Goal: Task Accomplishment & Management: Complete application form

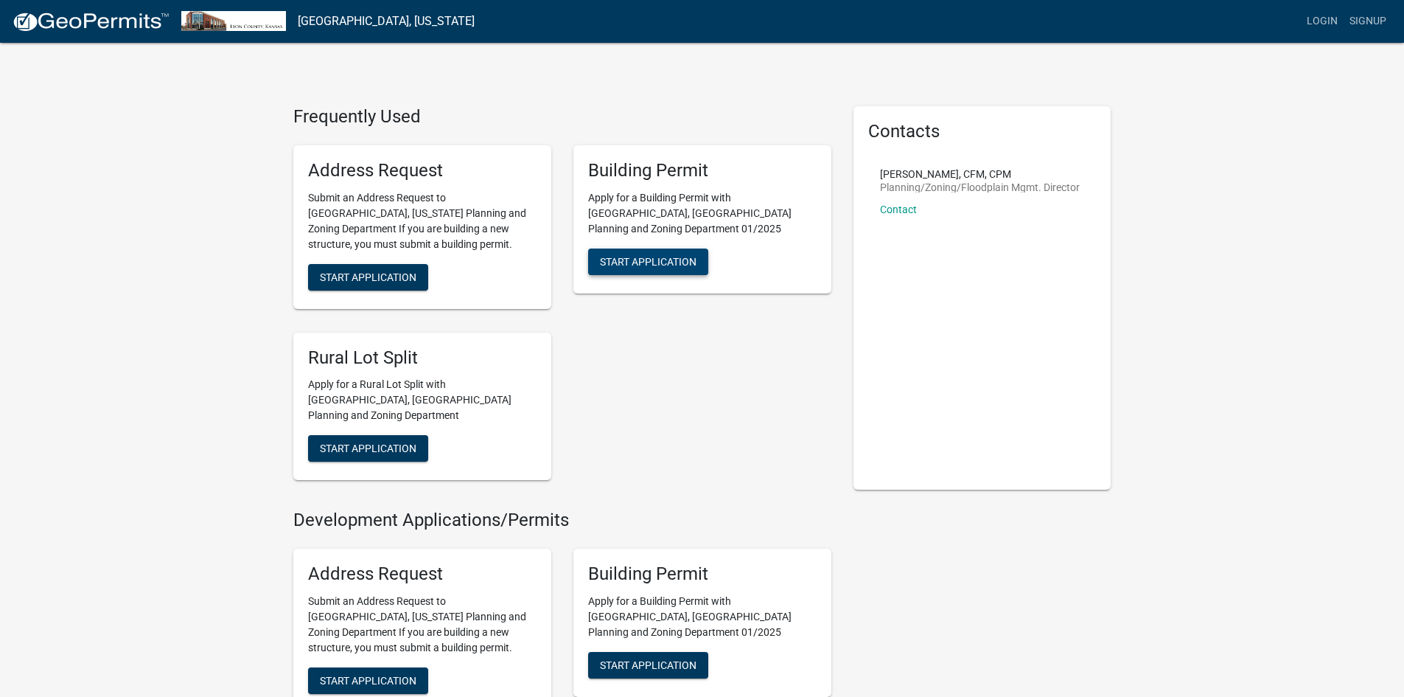
click at [657, 248] on button "Start Application" at bounding box center [648, 261] width 120 height 27
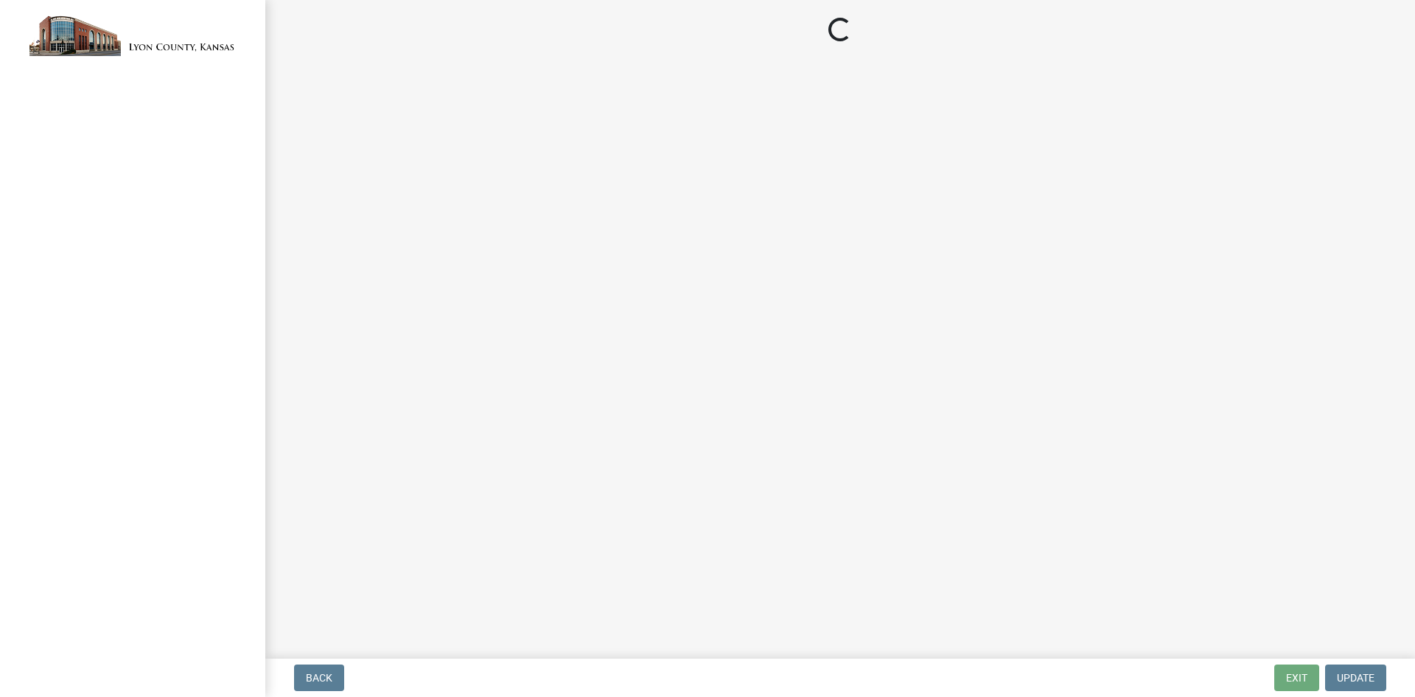
click at [720, 189] on main "Loading..." at bounding box center [840, 326] width 1150 height 652
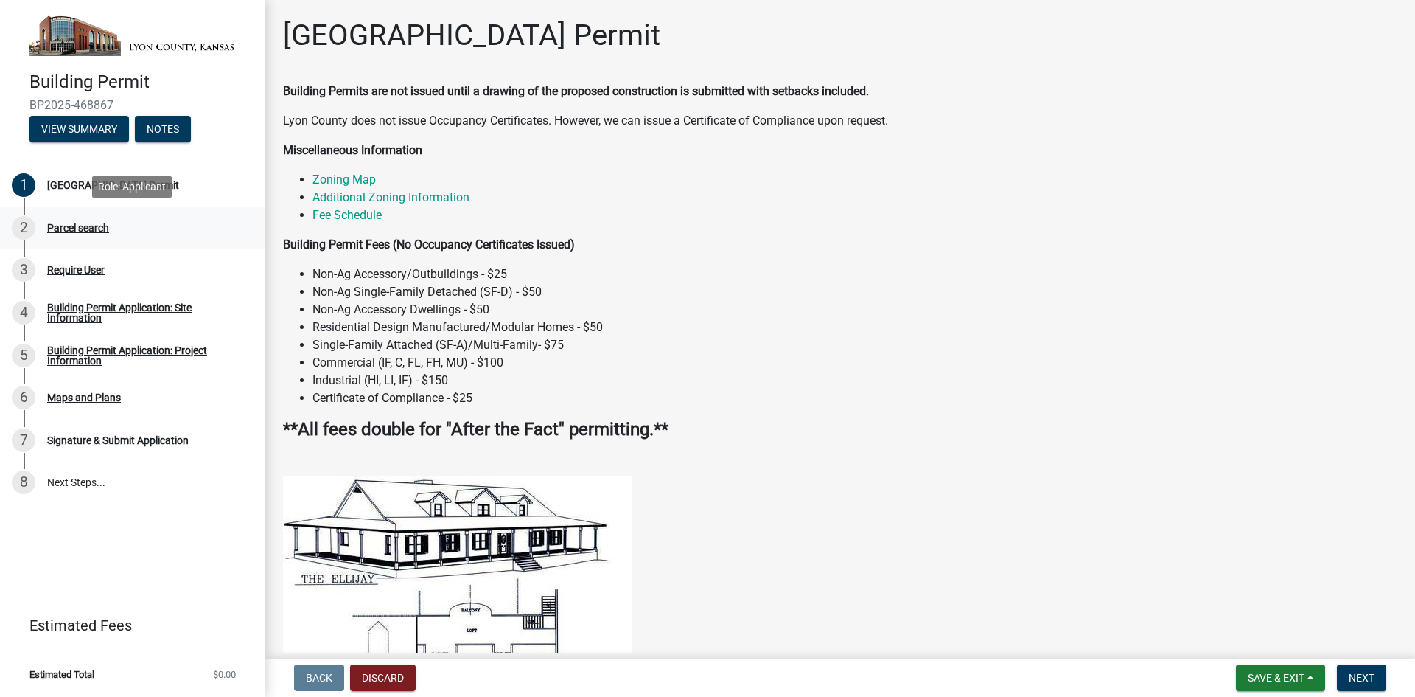
click at [99, 227] on div "Parcel search" at bounding box center [78, 228] width 62 height 10
click at [100, 226] on div "Parcel search" at bounding box center [78, 228] width 62 height 10
click at [1366, 685] on button "Next" at bounding box center [1361, 677] width 49 height 27
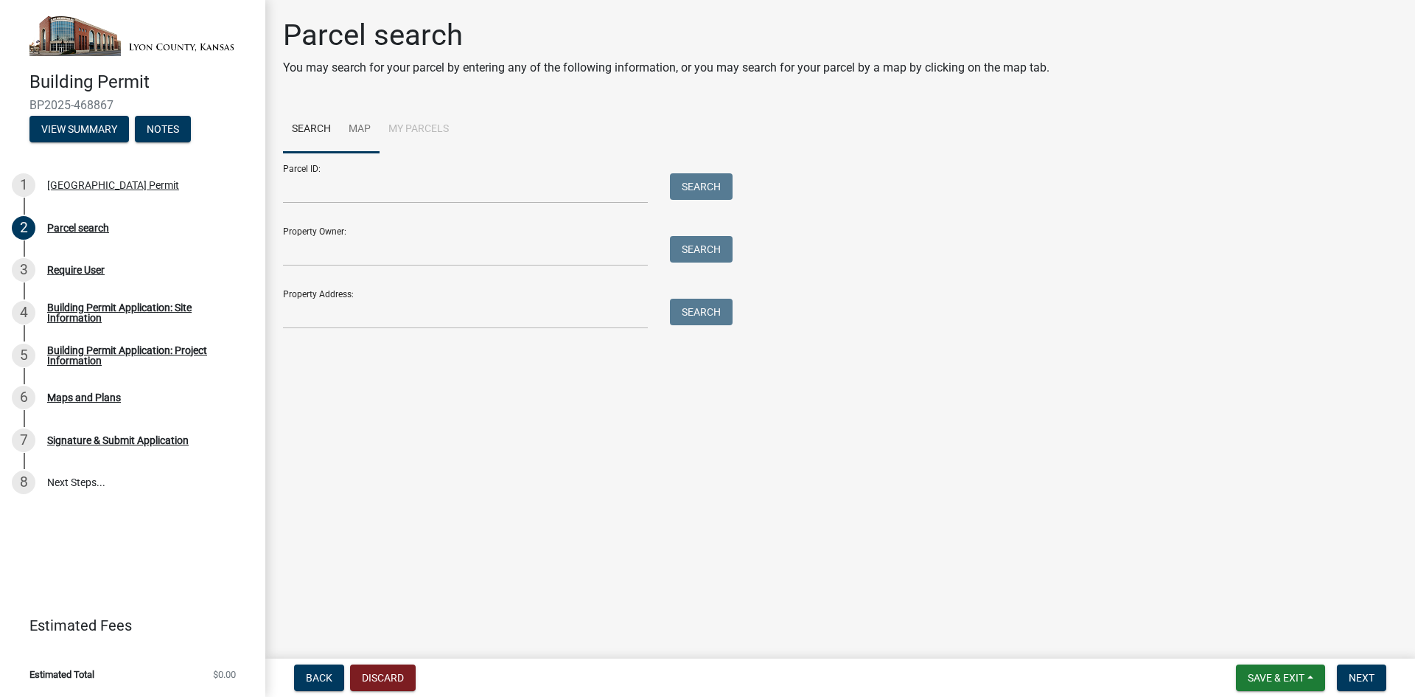
click at [369, 128] on link "Map" at bounding box center [360, 129] width 40 height 47
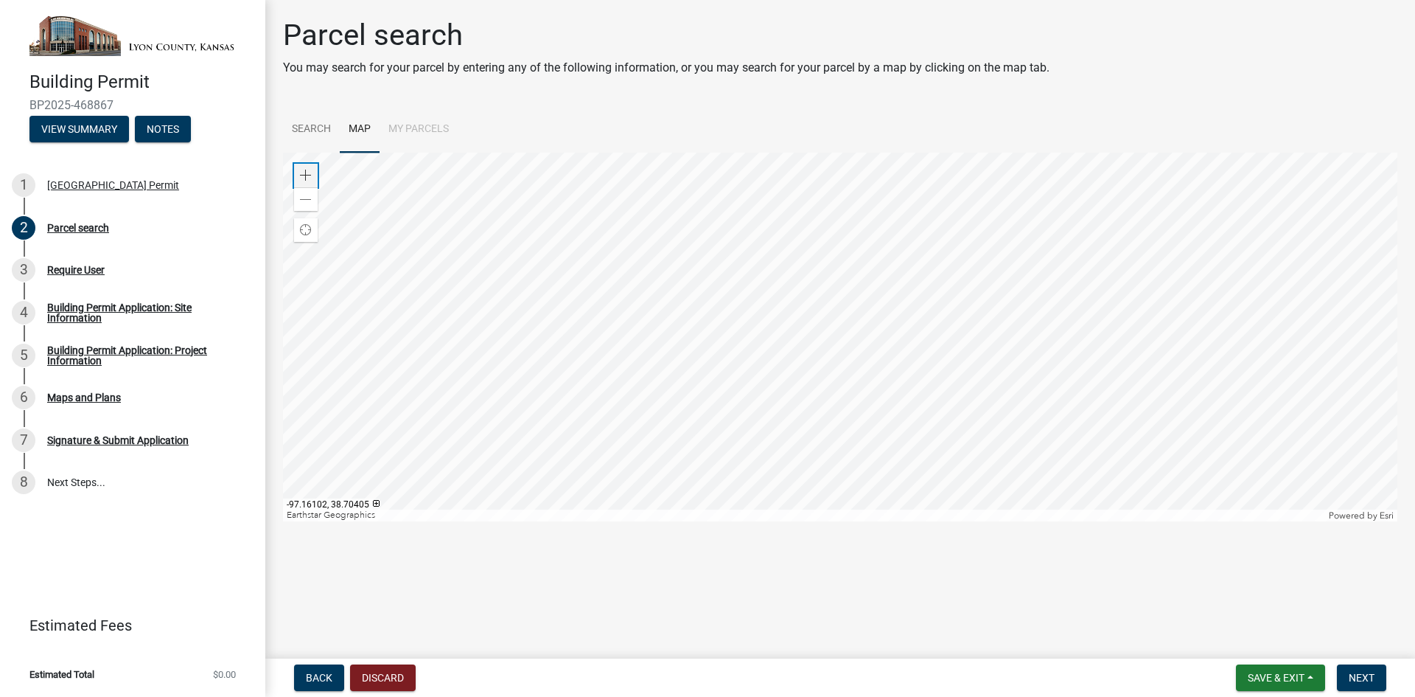
click at [296, 173] on div "Zoom in" at bounding box center [306, 176] width 24 height 24
click at [672, 153] on div at bounding box center [840, 337] width 1114 height 369
click at [766, 366] on div at bounding box center [840, 337] width 1114 height 369
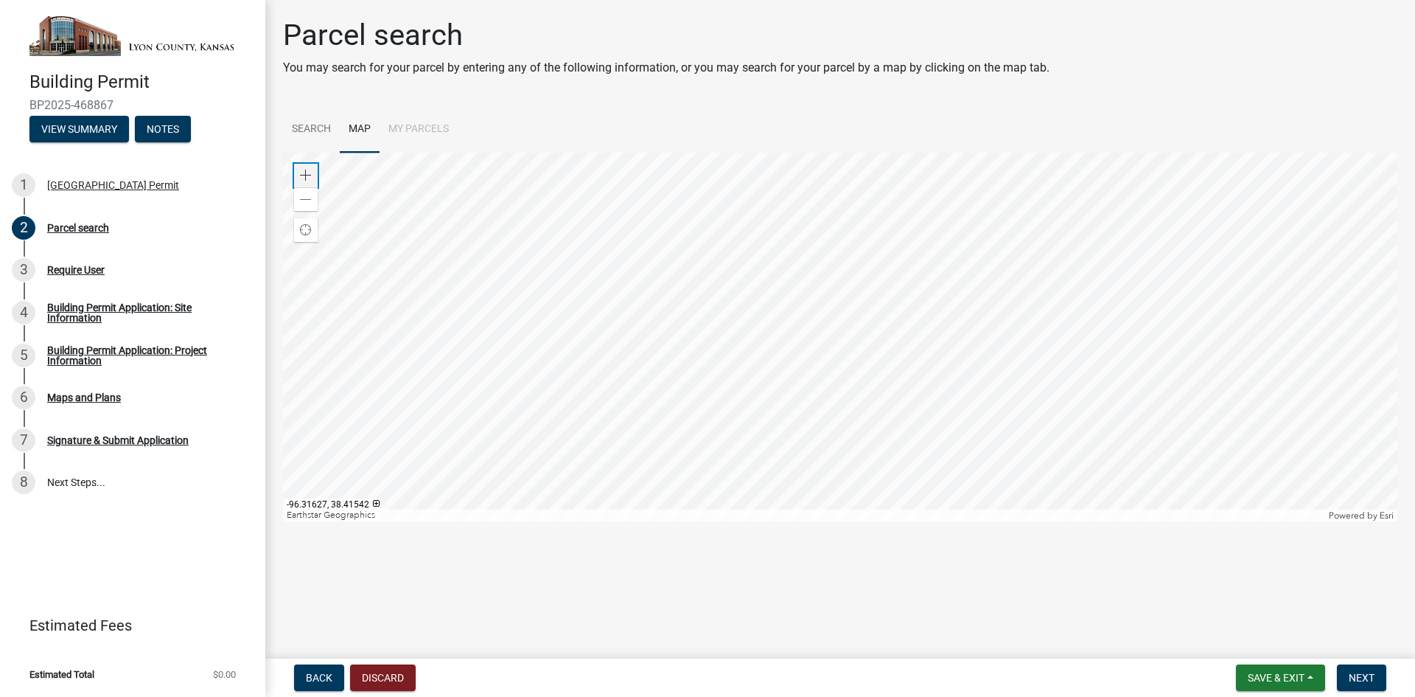
click at [301, 175] on span at bounding box center [306, 176] width 12 height 12
click at [678, 366] on div at bounding box center [840, 337] width 1114 height 369
click at [657, 336] on div at bounding box center [840, 337] width 1114 height 369
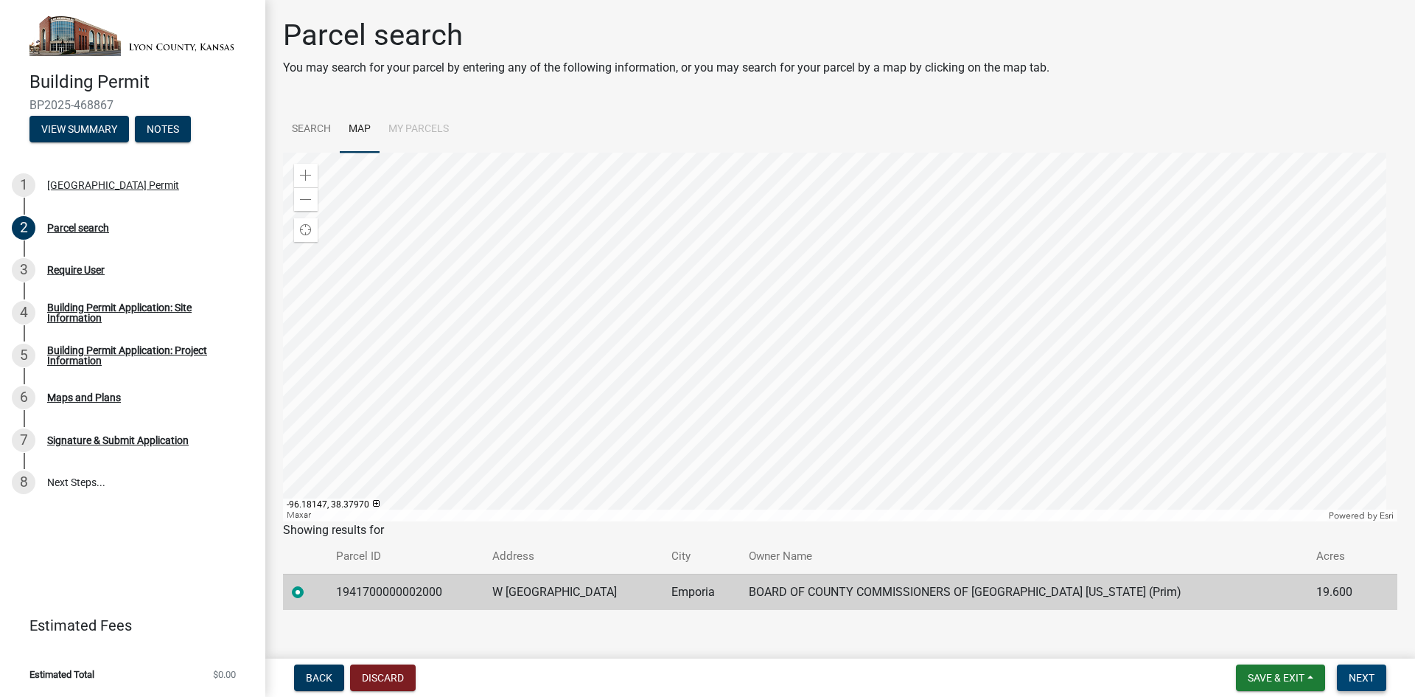
click at [1371, 685] on button "Next" at bounding box center [1361, 677] width 49 height 27
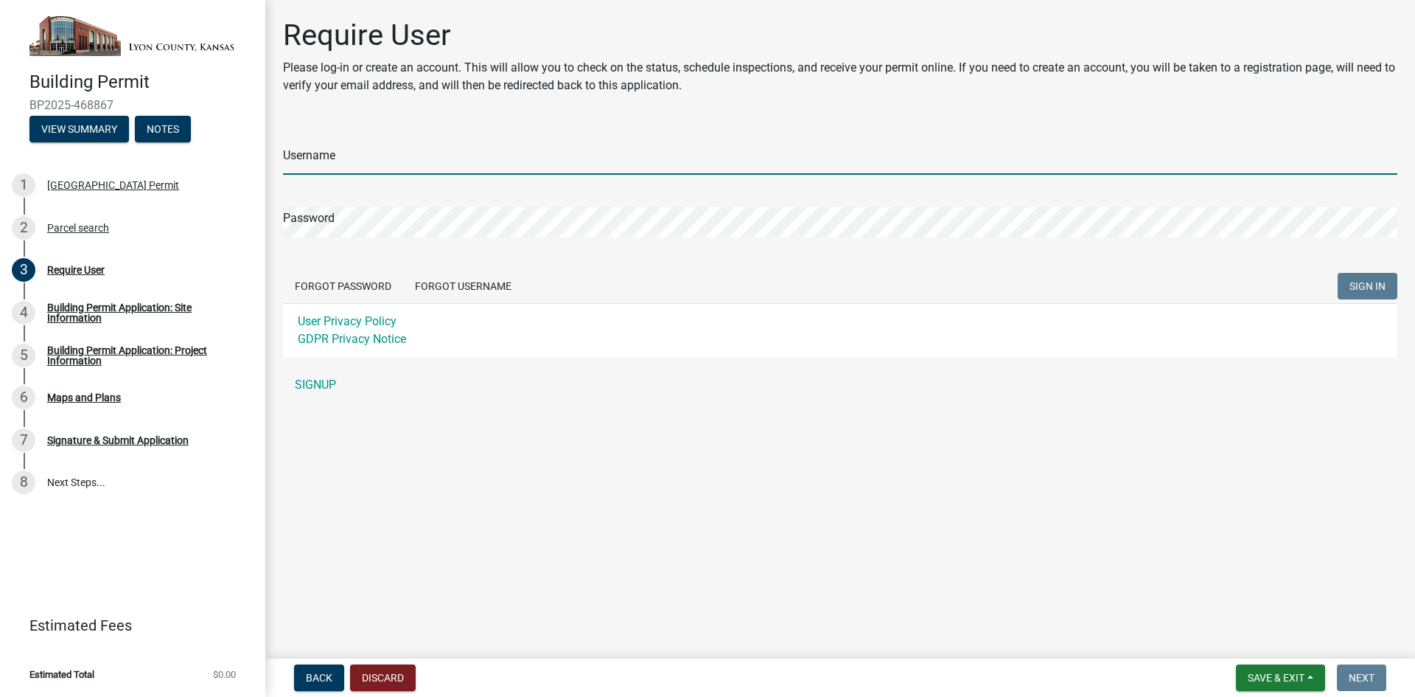
type input "cmarcotte"
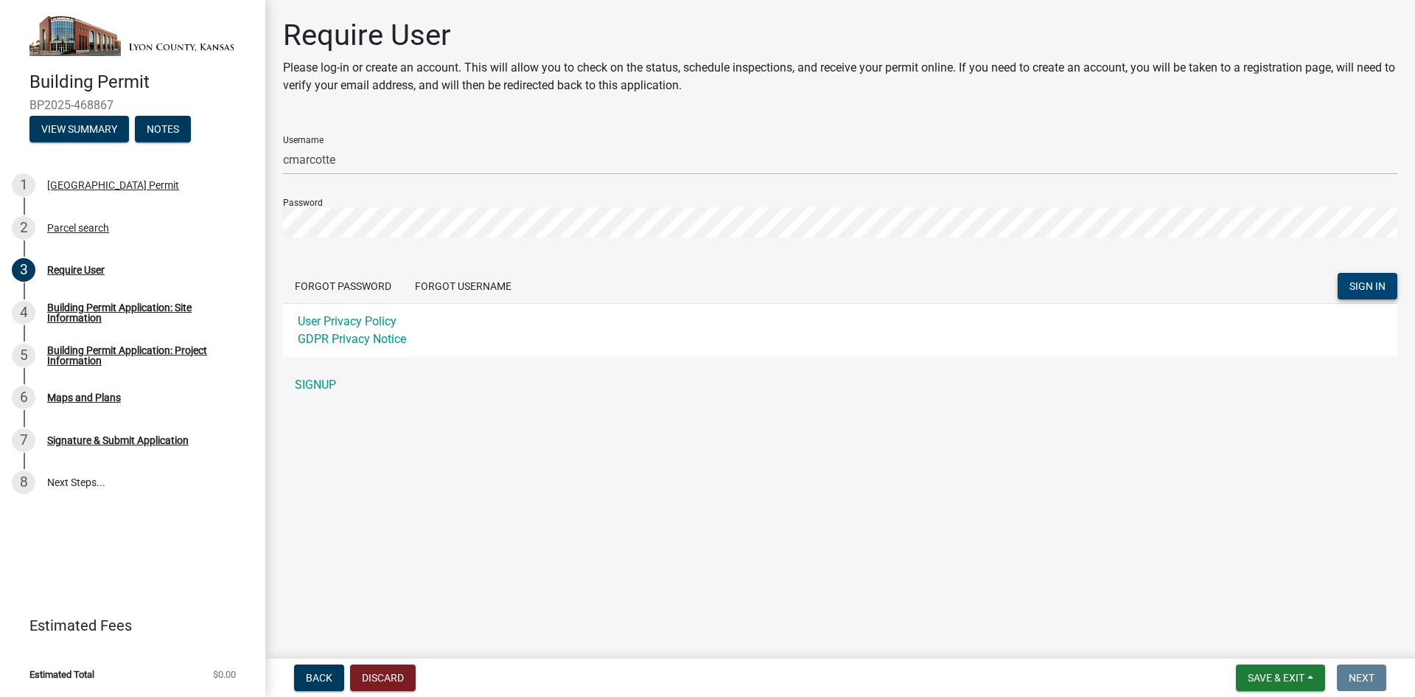
click at [1355, 274] on button "SIGN IN" at bounding box center [1368, 286] width 60 height 27
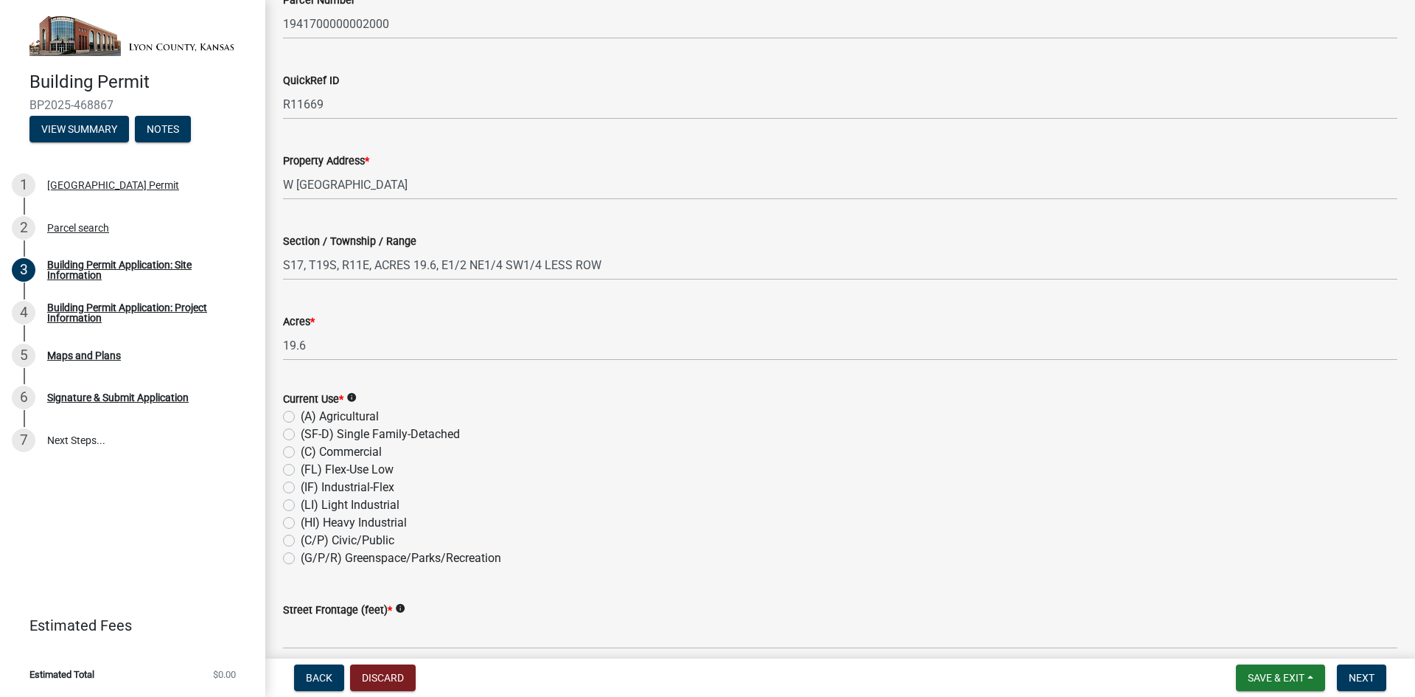
scroll to position [486, 0]
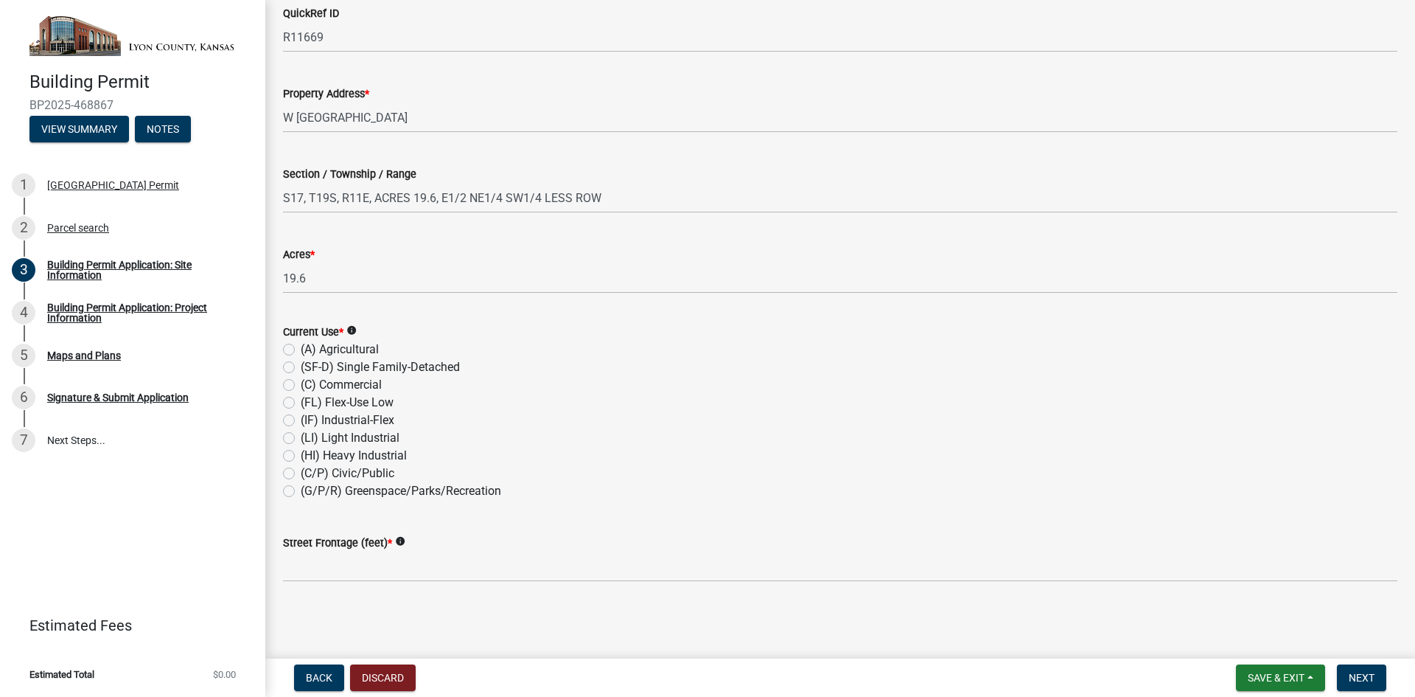
click at [301, 347] on label "(A) Agricultural" at bounding box center [340, 350] width 78 height 18
click at [301, 347] on input "(A) Agricultural" at bounding box center [306, 346] width 10 height 10
radio input "true"
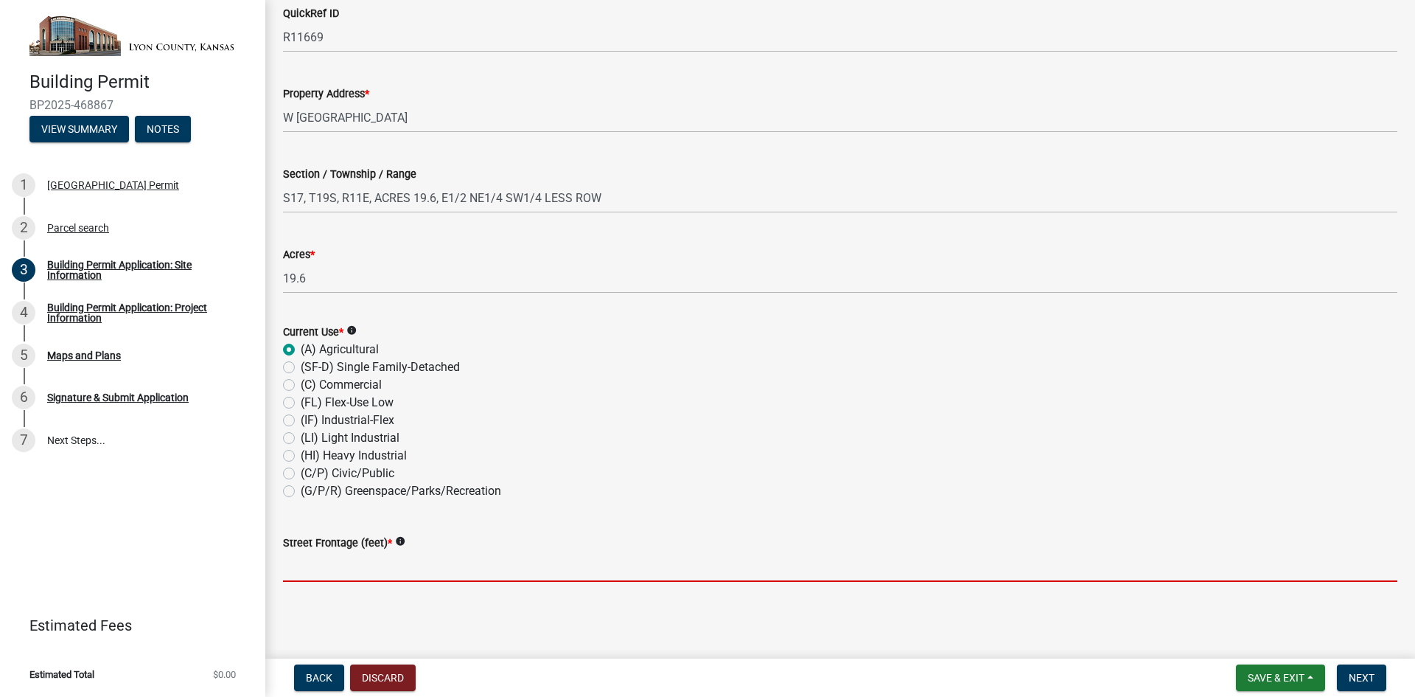
click at [629, 570] on input "text" at bounding box center [840, 566] width 1114 height 30
type input "700"
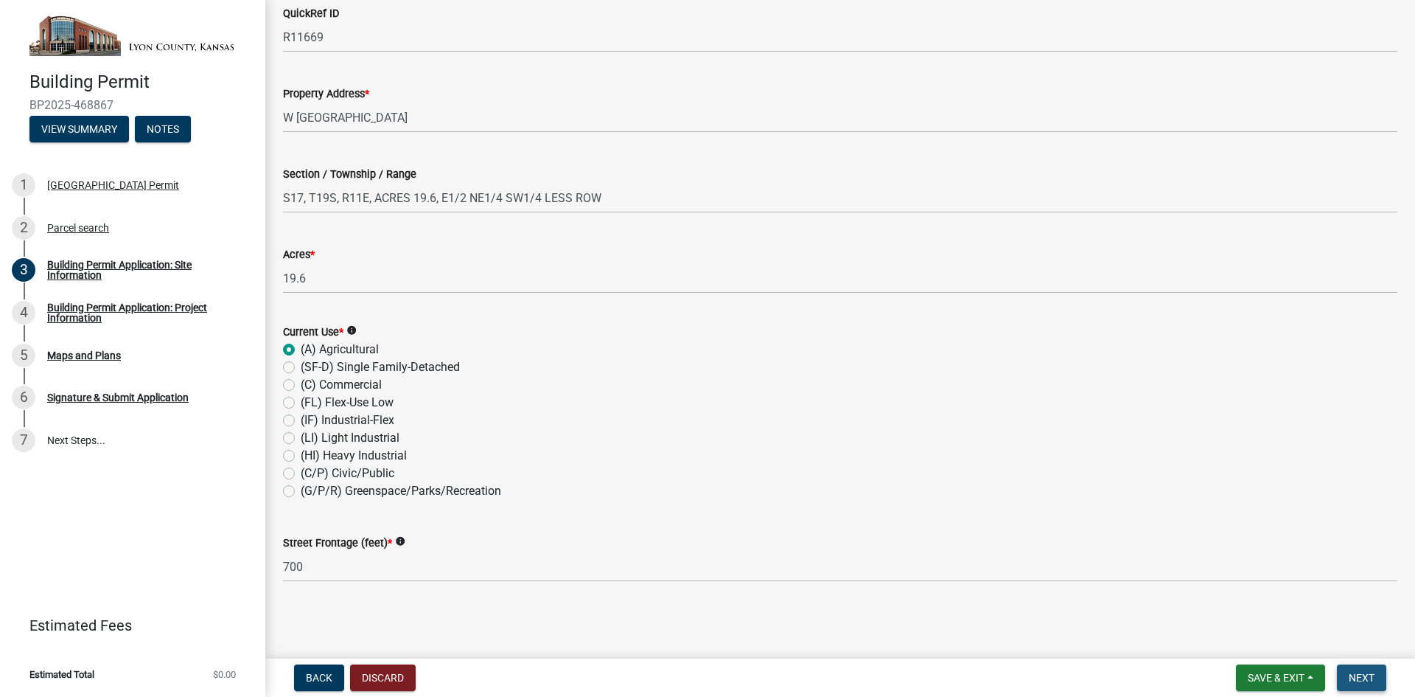
click at [1350, 675] on span "Next" at bounding box center [1362, 677] width 26 height 12
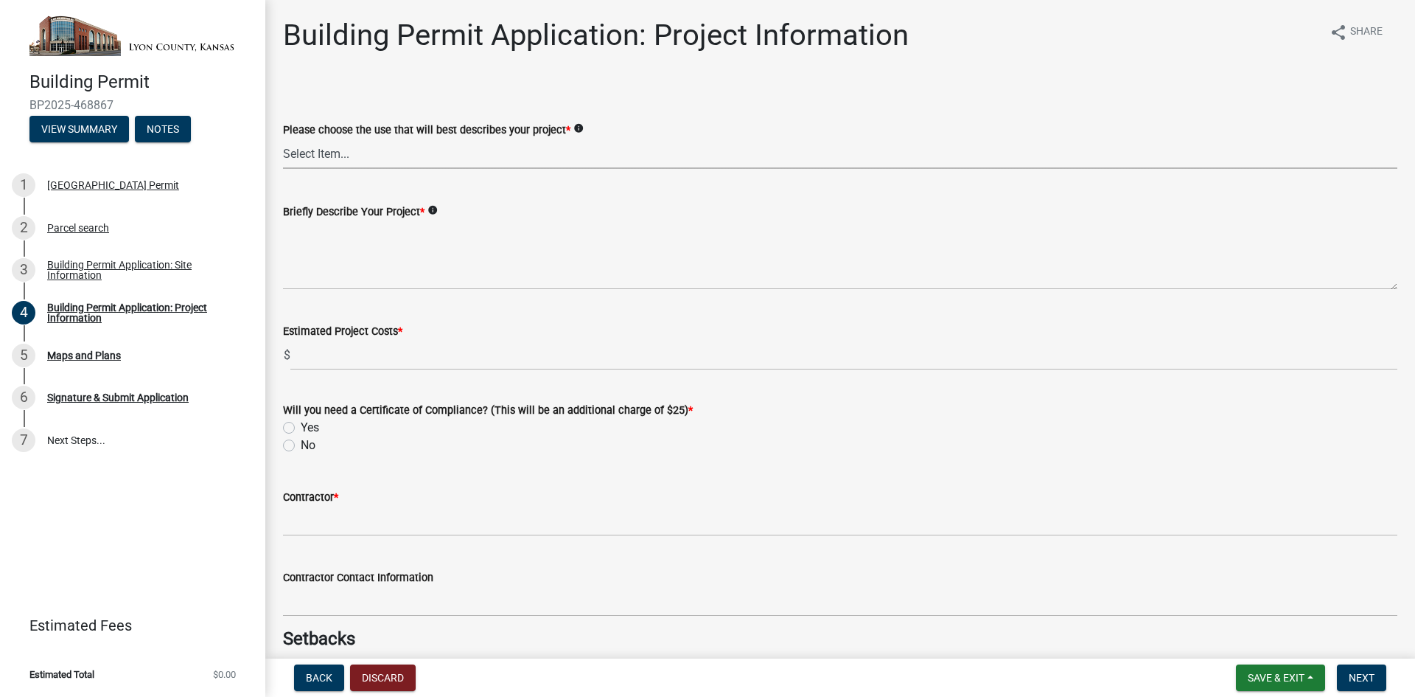
click at [343, 154] on select "Select Item... Non-Exempt Single Family-Detached (SF-D) Non-Exempt Accessory Dw…" at bounding box center [840, 154] width 1114 height 30
click at [283, 139] on select "Select Item... Non-Exempt Single Family-Detached (SF-D) Non-Exempt Accessory Dw…" at bounding box center [840, 154] width 1114 height 30
select select "39a98c1a-9fff-40a8-95ec-951030f1d73f"
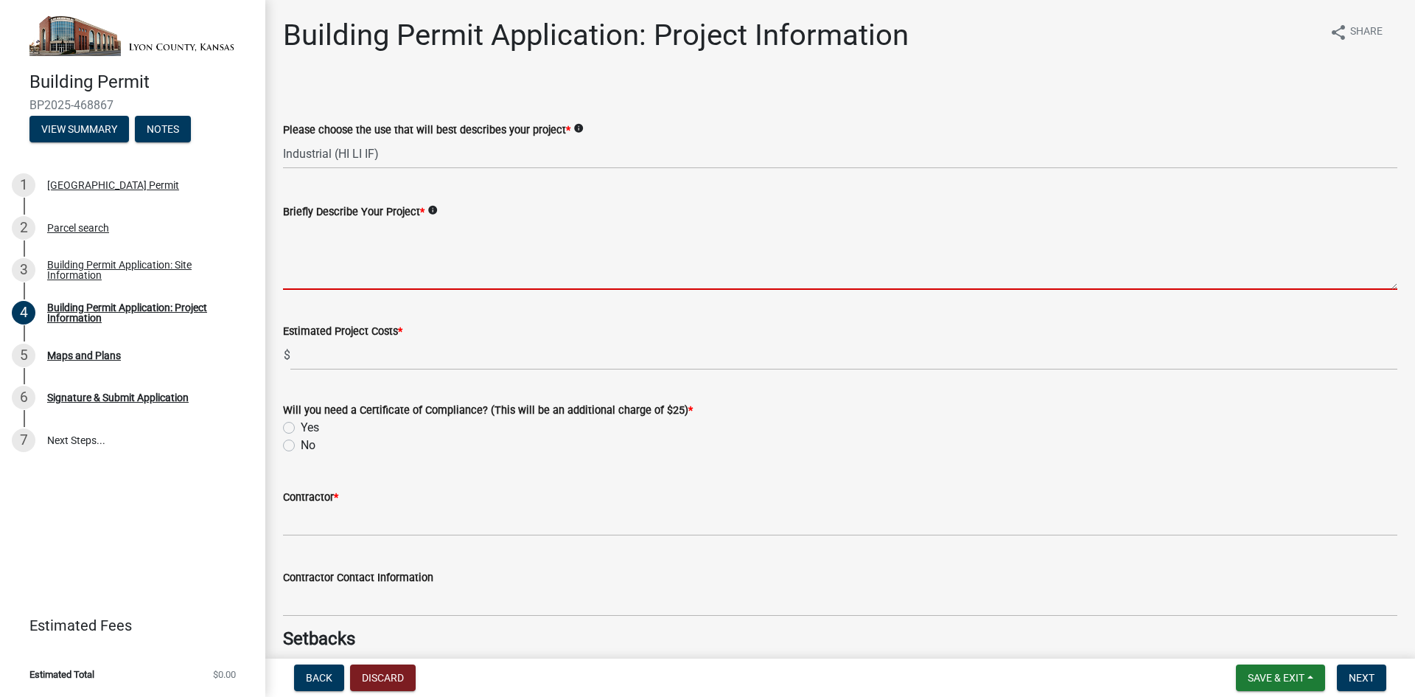
click at [404, 273] on textarea "Briefly Describe Your Project *" at bounding box center [840, 254] width 1114 height 69
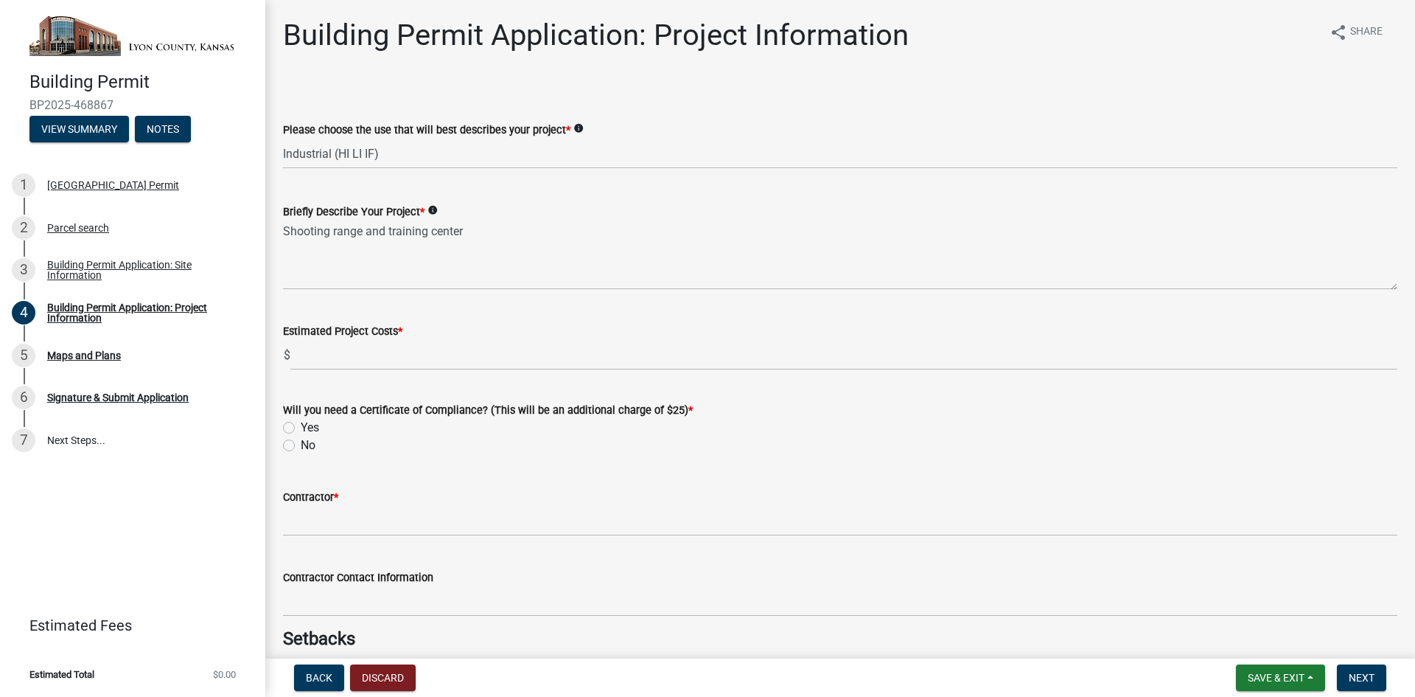
click at [279, 235] on div "Briefly Describe Your Project * info Shooting range and training center" at bounding box center [840, 236] width 1137 height 108
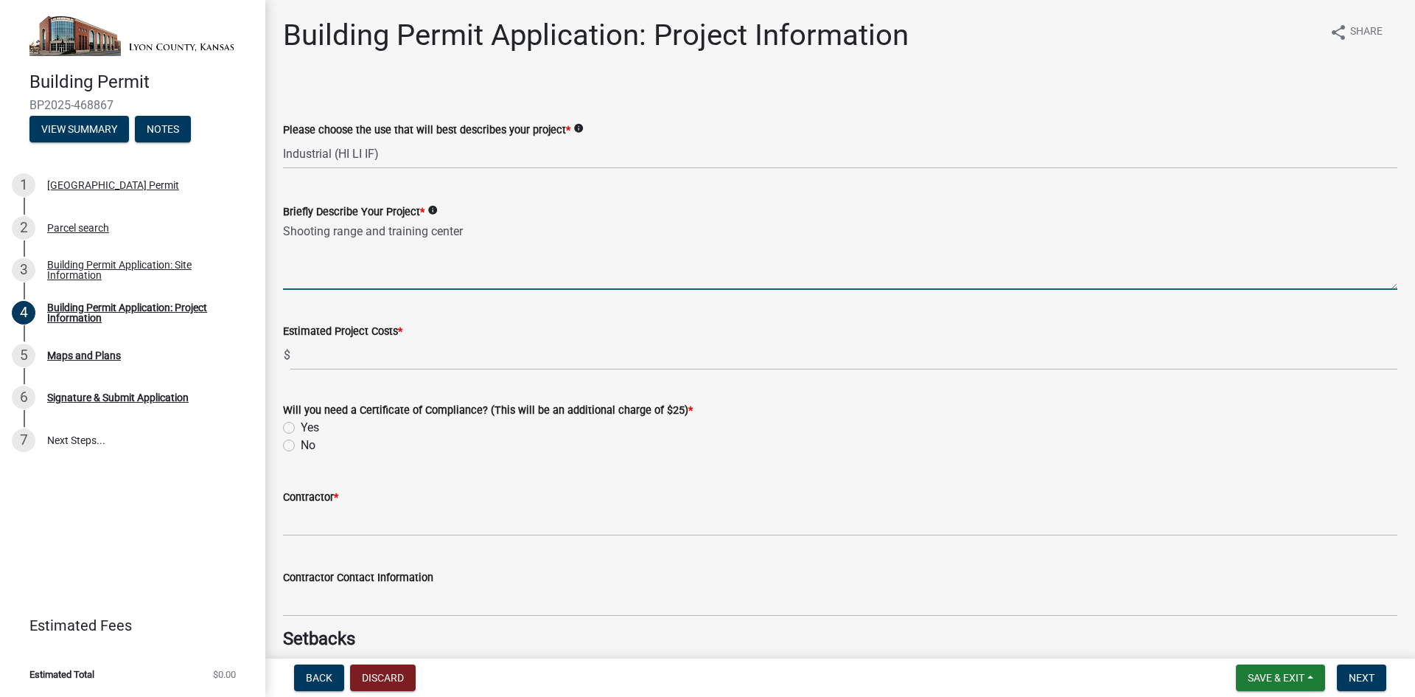
click at [286, 232] on textarea "Shooting range and training center" at bounding box center [840, 254] width 1114 height 69
click at [326, 231] on textarea "County shooting range and training center" at bounding box center [840, 254] width 1114 height 69
type textarea "County sheriff shooting range and training center"
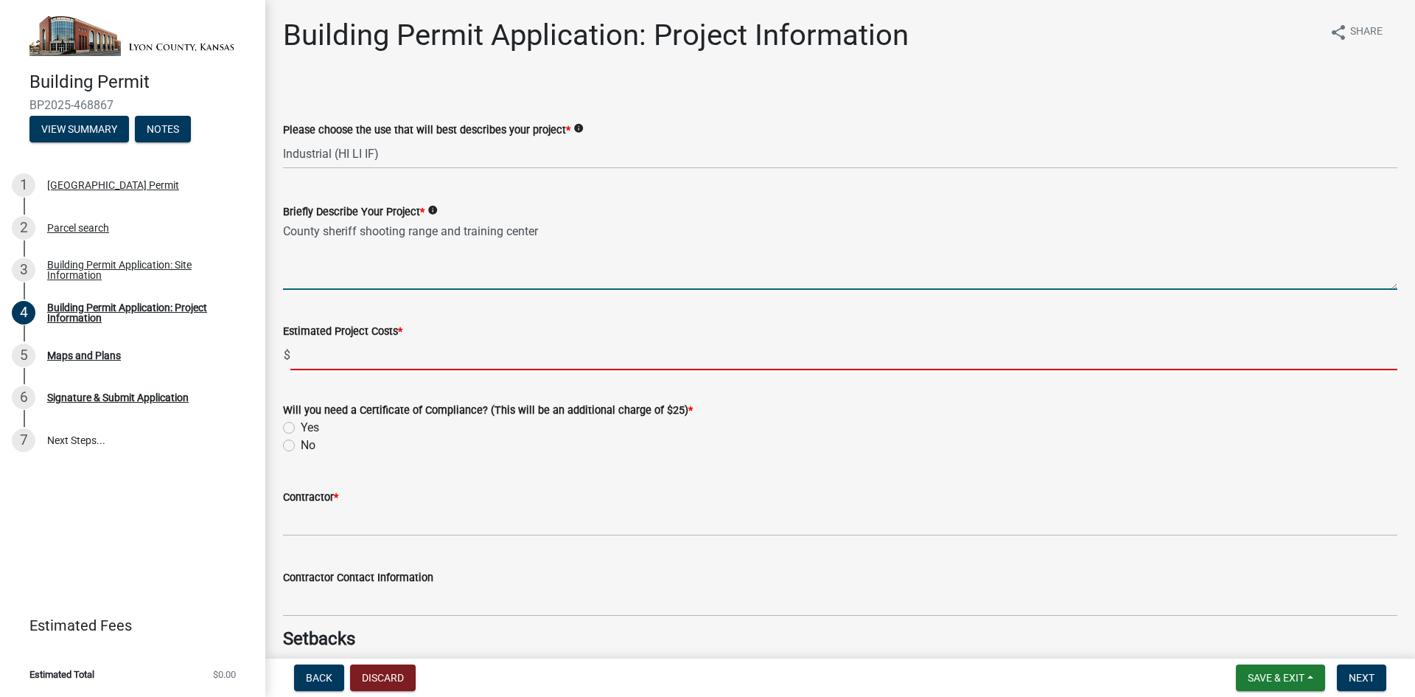
click at [441, 362] on input "text" at bounding box center [843, 355] width 1107 height 30
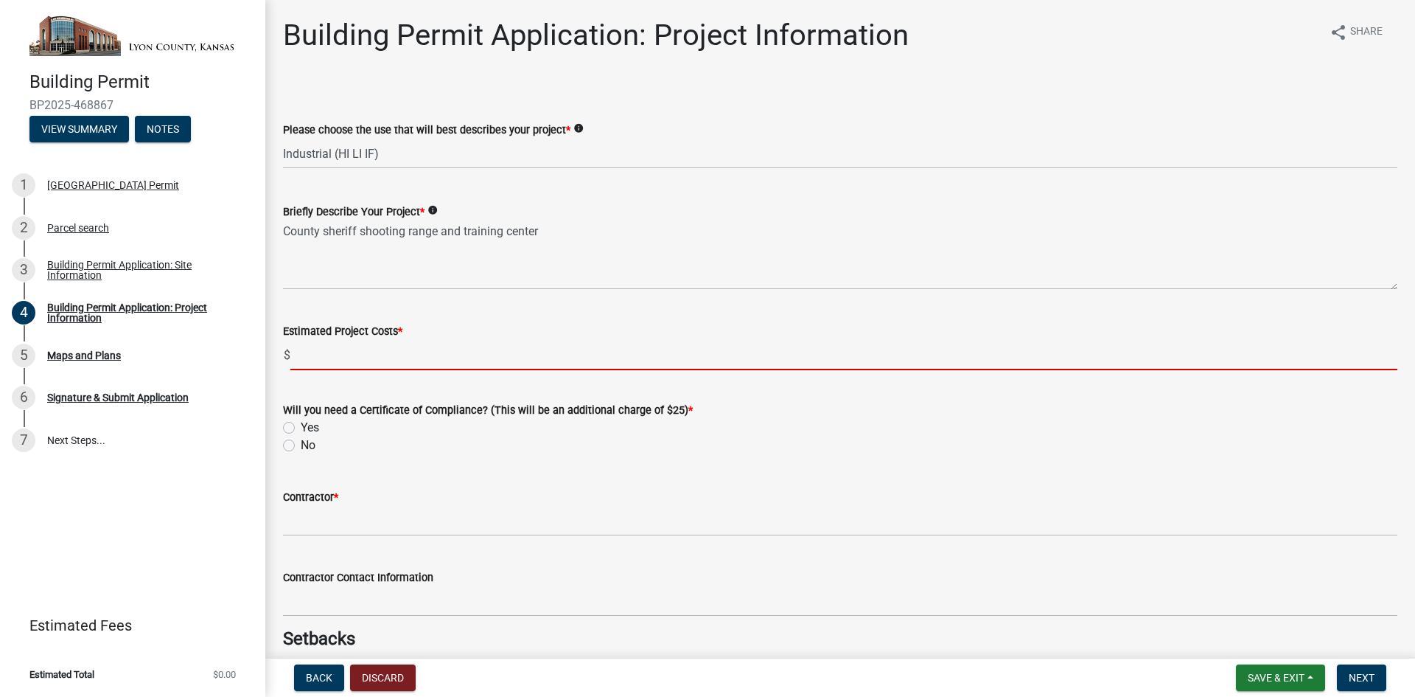
type input "3500000.00"
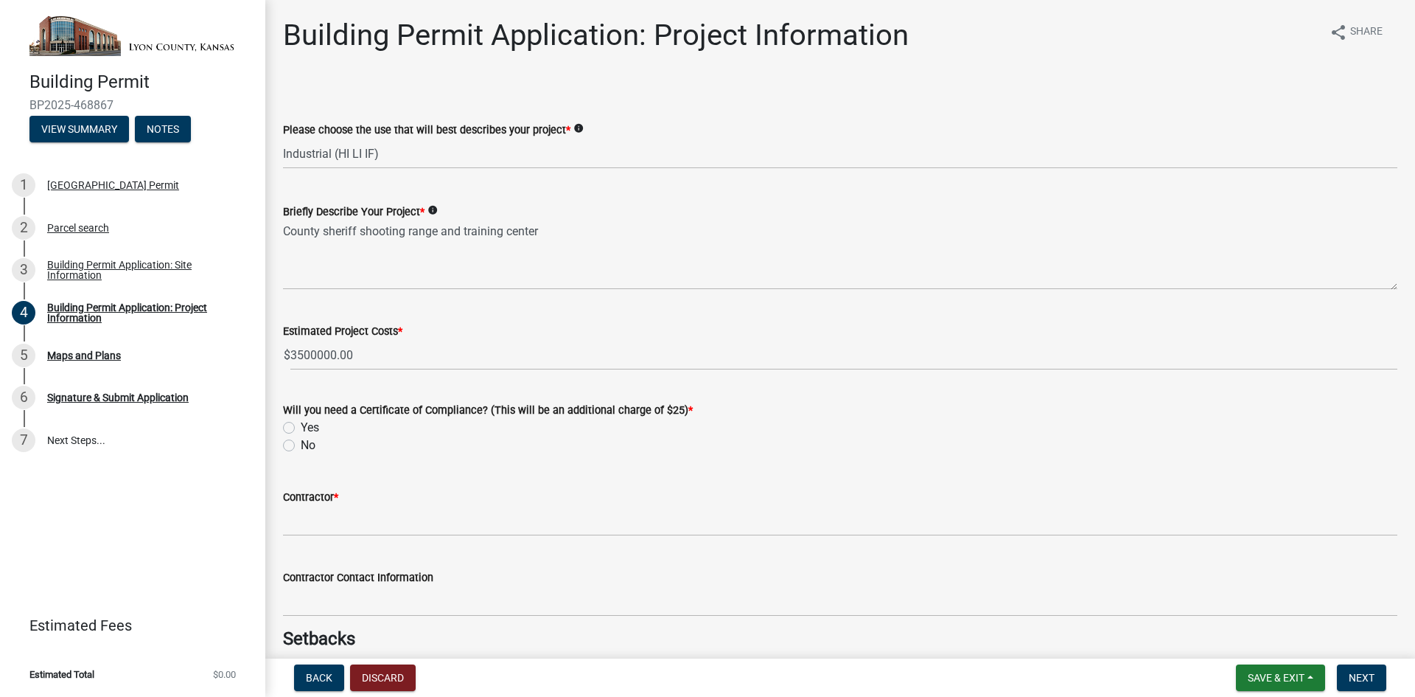
drag, startPoint x: 290, startPoint y: 448, endPoint x: 361, endPoint y: 449, distance: 71.5
click at [301, 448] on label "No" at bounding box center [308, 445] width 15 height 18
click at [301, 446] on input "No" at bounding box center [306, 441] width 10 height 10
radio input "true"
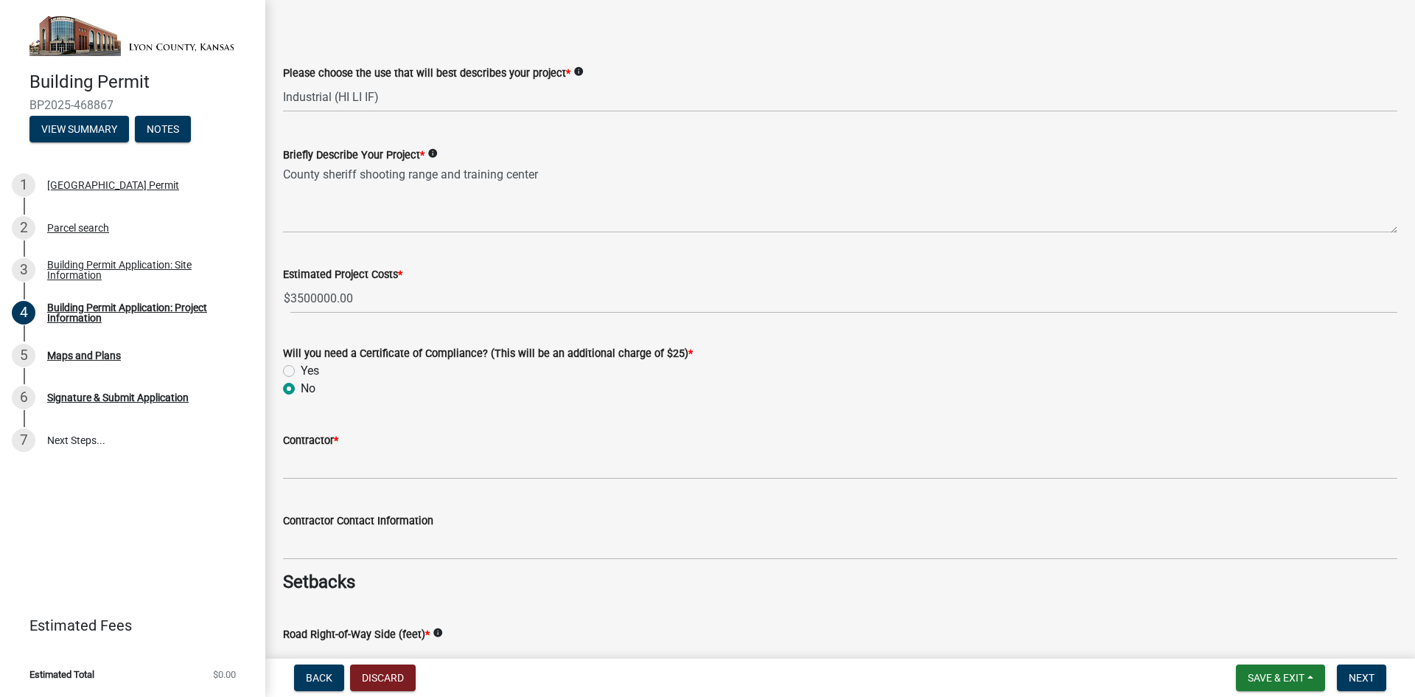
scroll to position [147, 0]
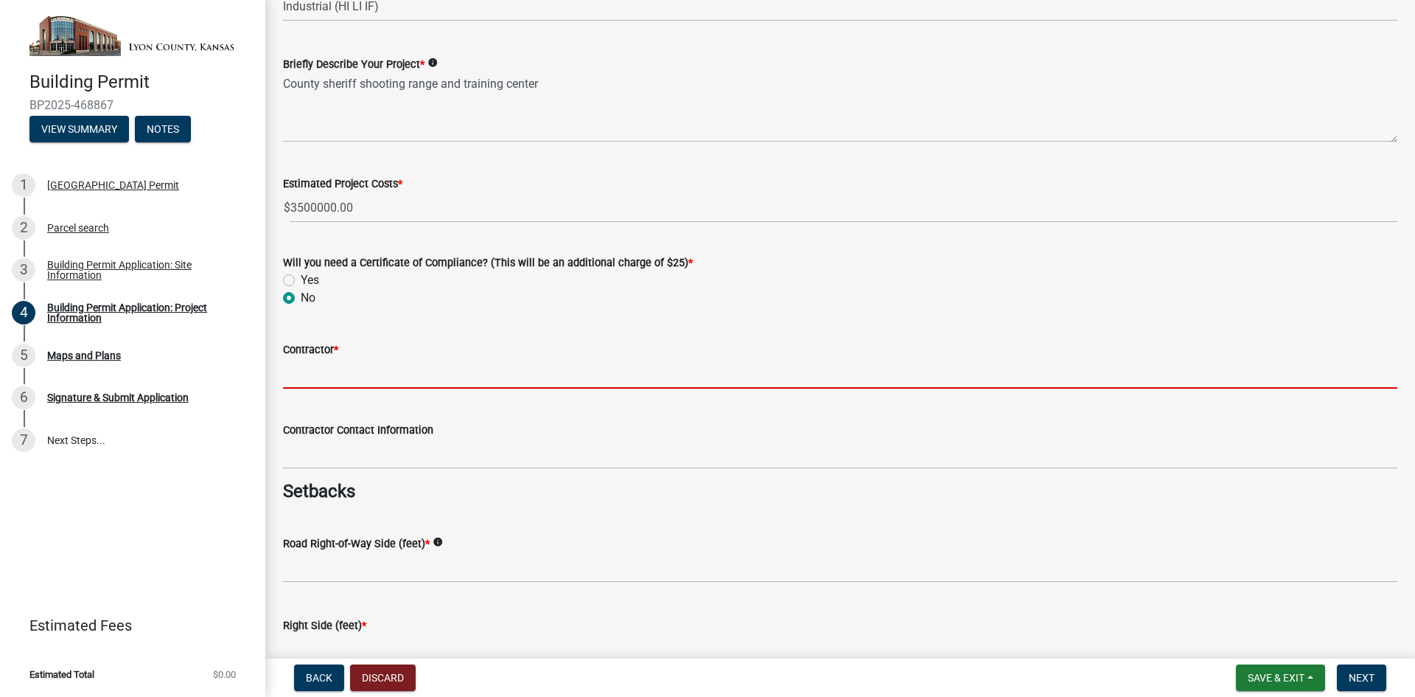
click at [397, 384] on input "Contractor *" at bounding box center [840, 373] width 1114 height 30
type input "N/A"
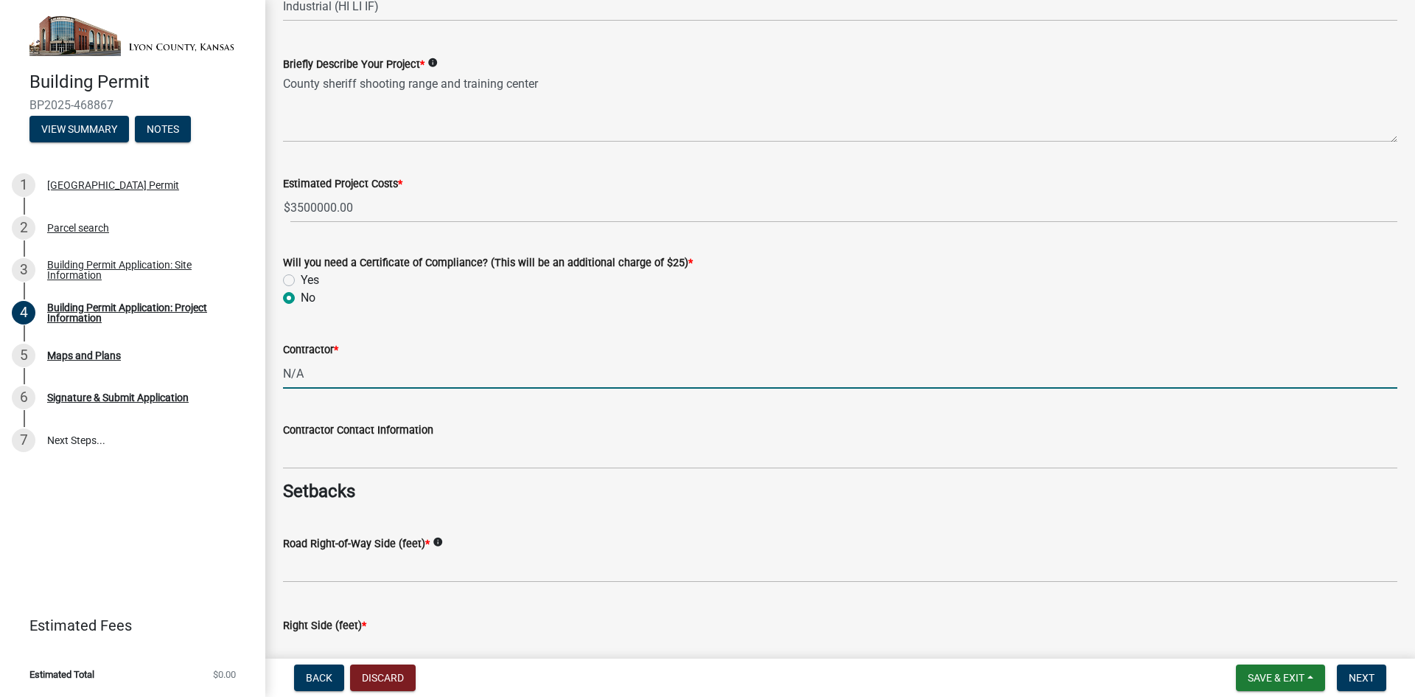
click at [382, 411] on div "Contractor Contact Information" at bounding box center [840, 434] width 1114 height 69
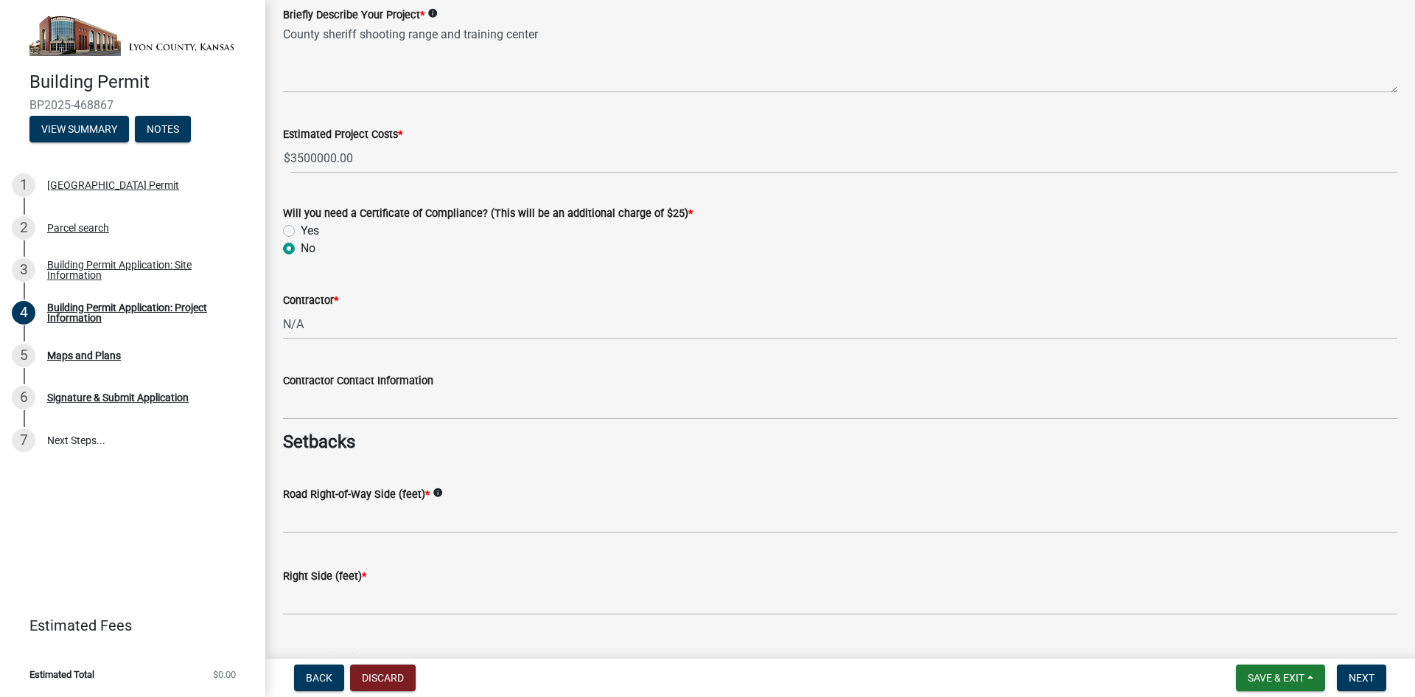
scroll to position [221, 0]
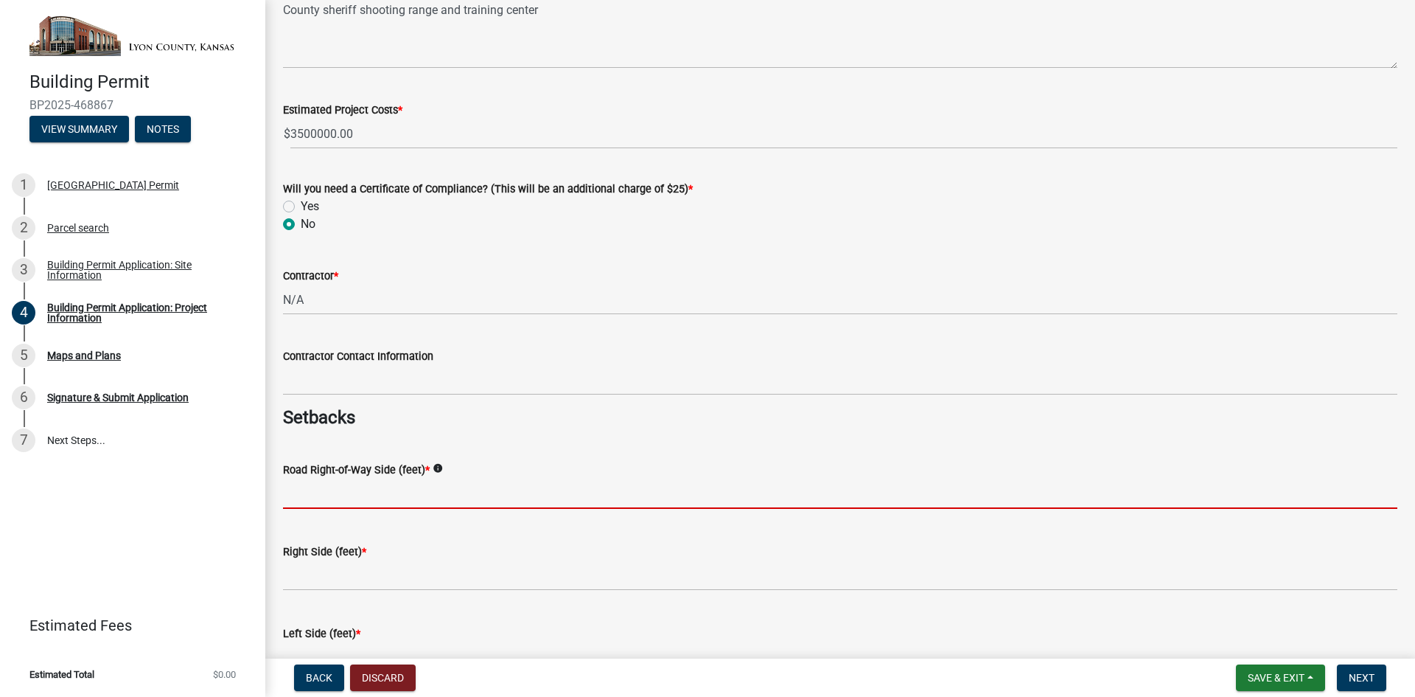
click at [361, 478] on input "text" at bounding box center [840, 493] width 1114 height 30
type input "100"
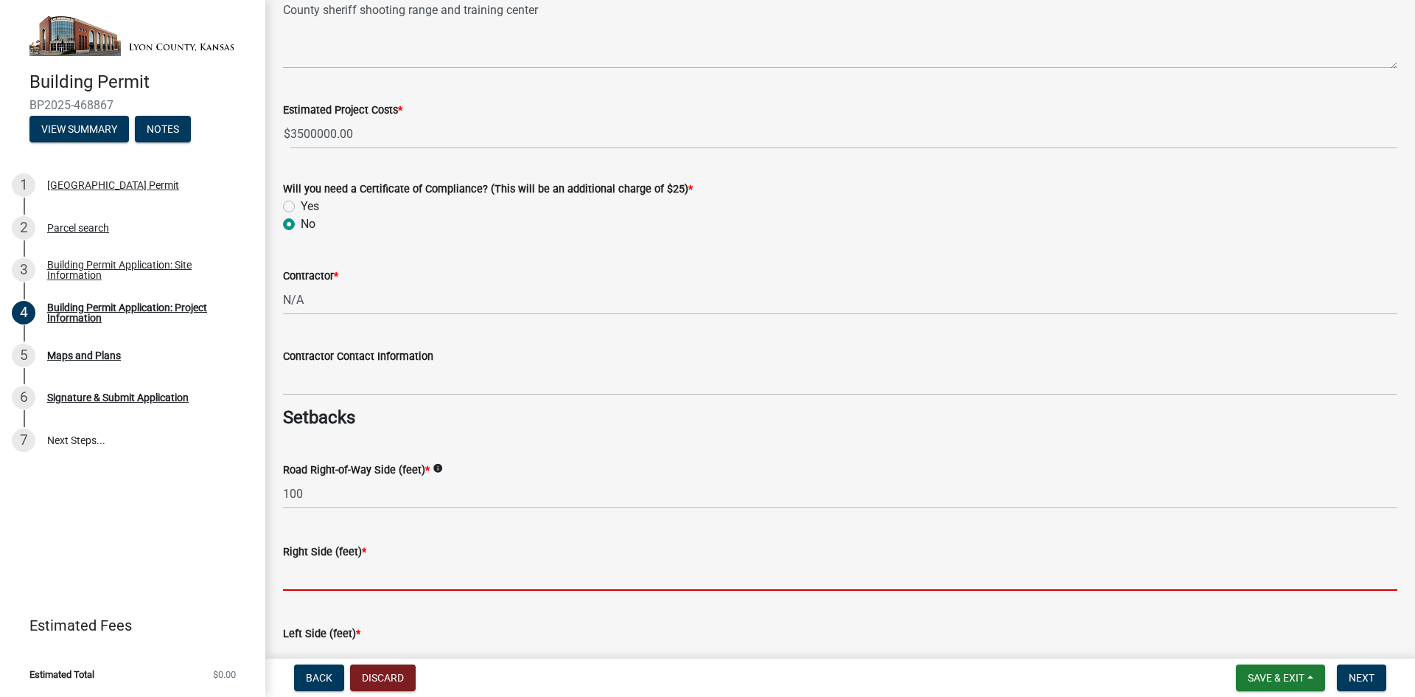
click at [363, 578] on input "text" at bounding box center [840, 575] width 1114 height 30
type input "100"
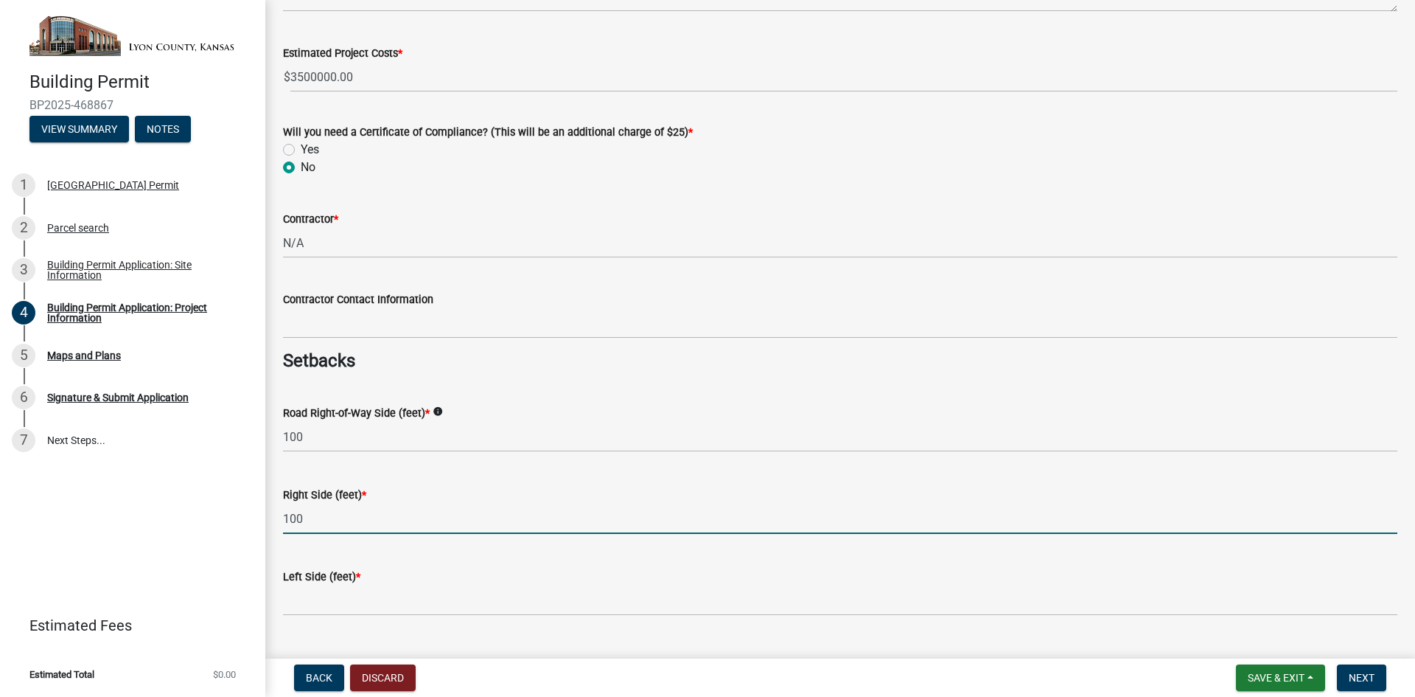
scroll to position [369, 0]
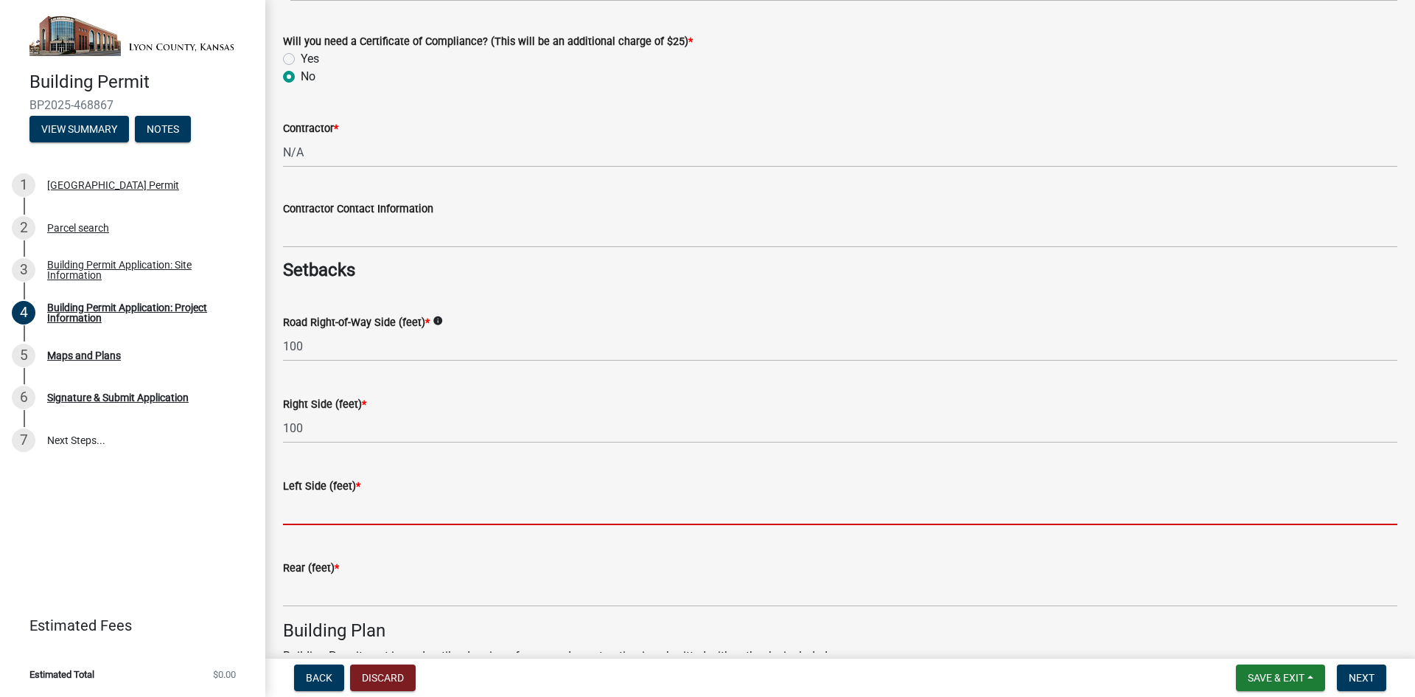
drag, startPoint x: 378, startPoint y: 508, endPoint x: 373, endPoint y: 524, distance: 17.0
click at [377, 511] on input "text" at bounding box center [840, 510] width 1114 height 30
type input "100"
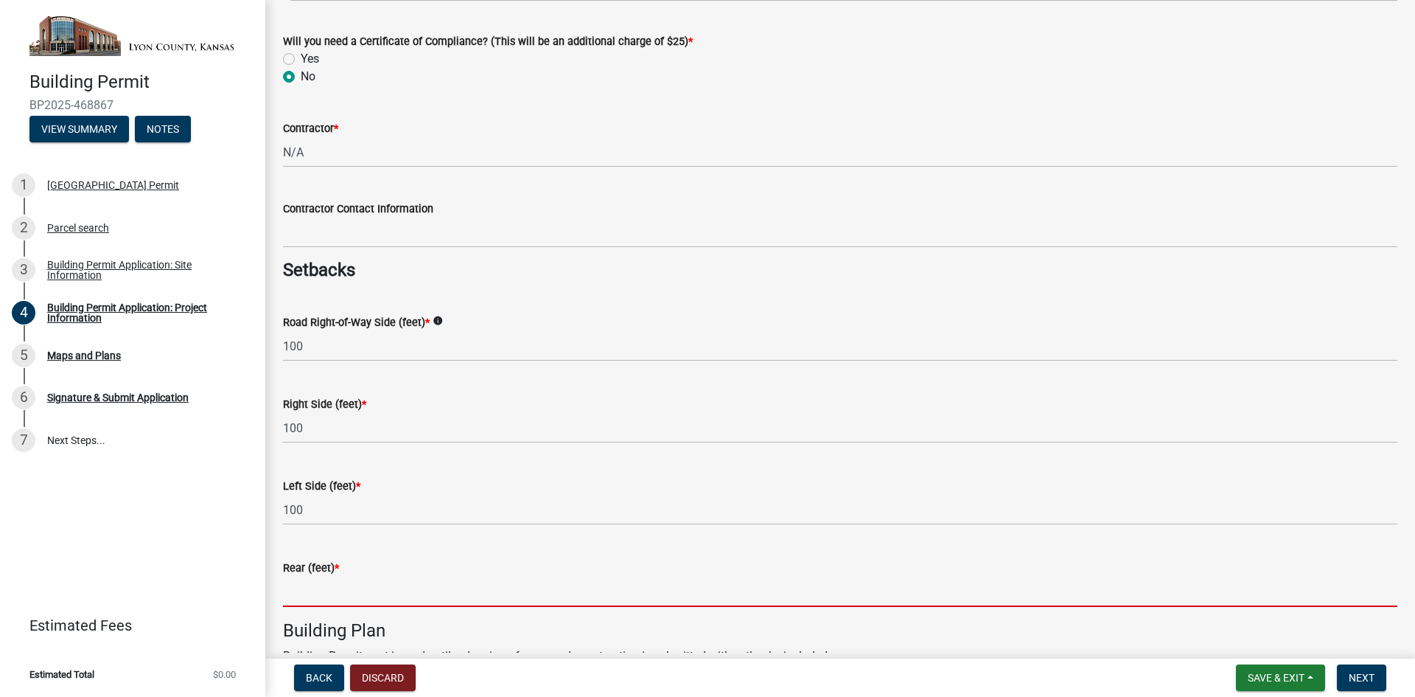
click at [385, 600] on input "text" at bounding box center [840, 591] width 1114 height 30
type input "100"
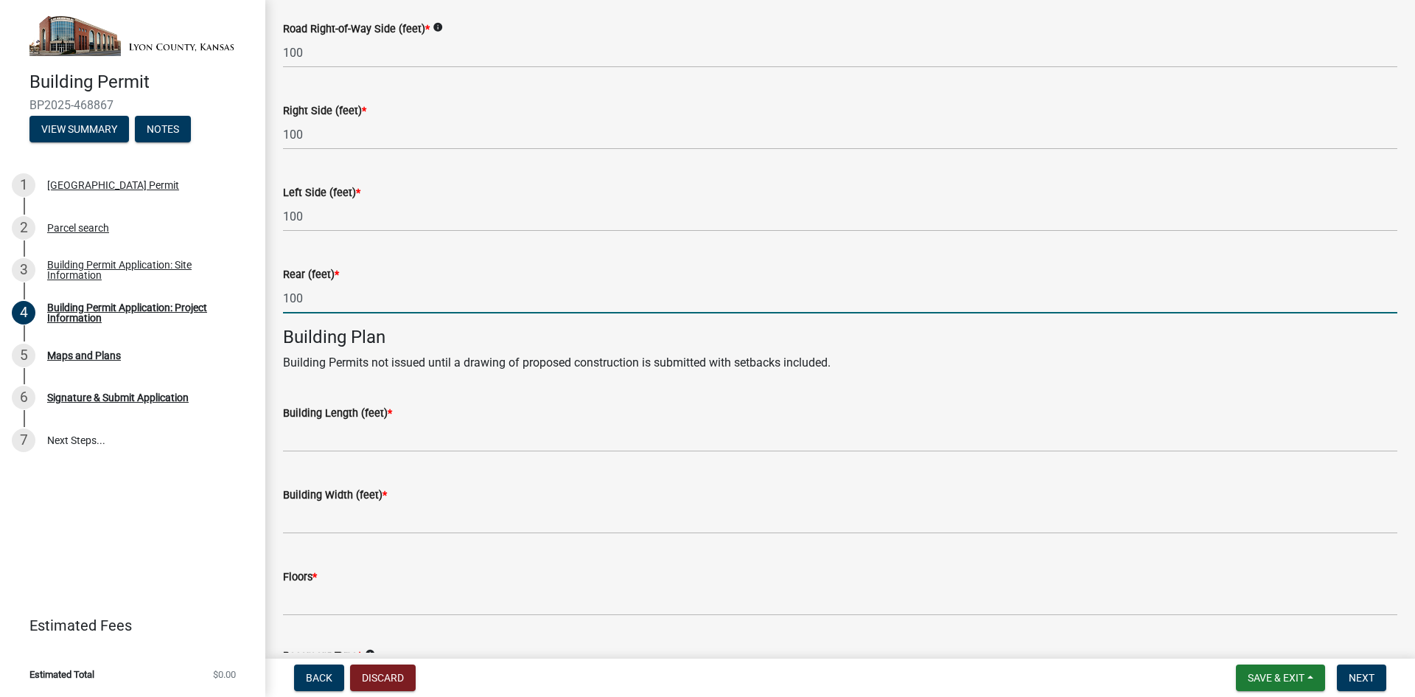
scroll to position [663, 0]
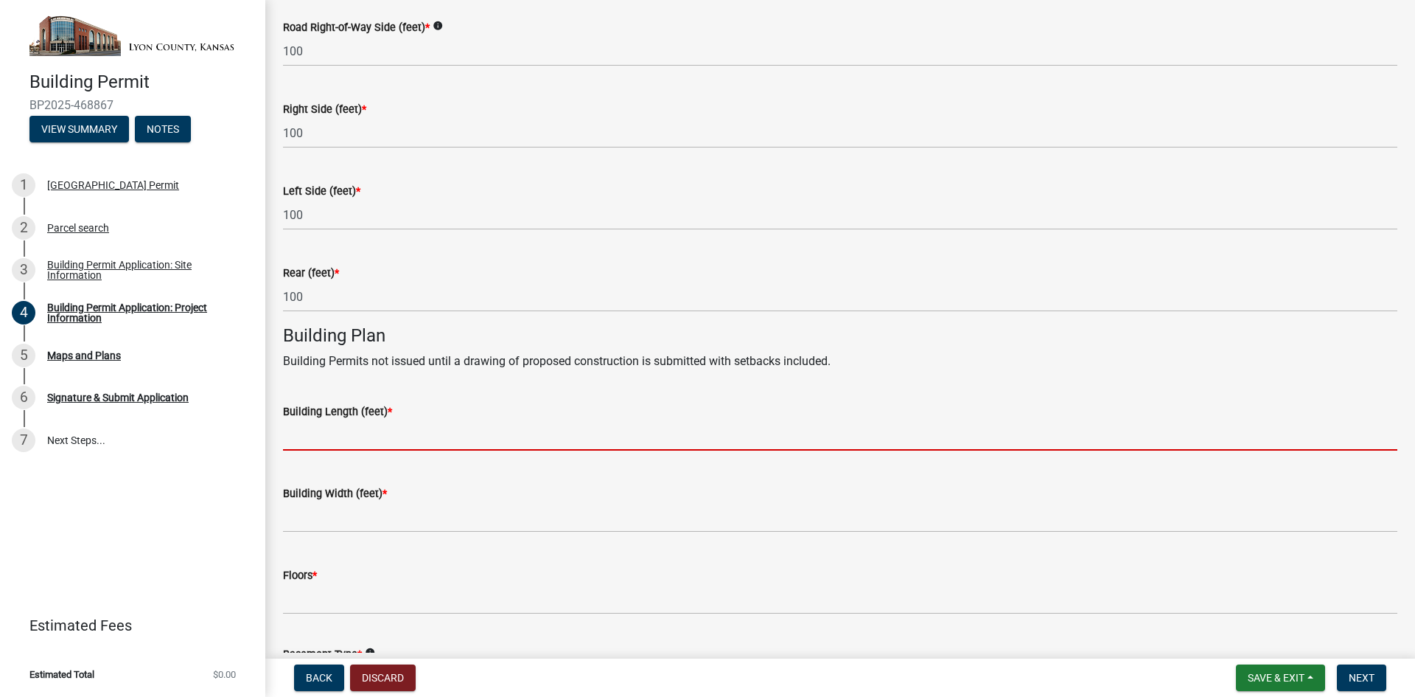
click at [382, 438] on input "text" at bounding box center [840, 435] width 1114 height 30
type input "110"
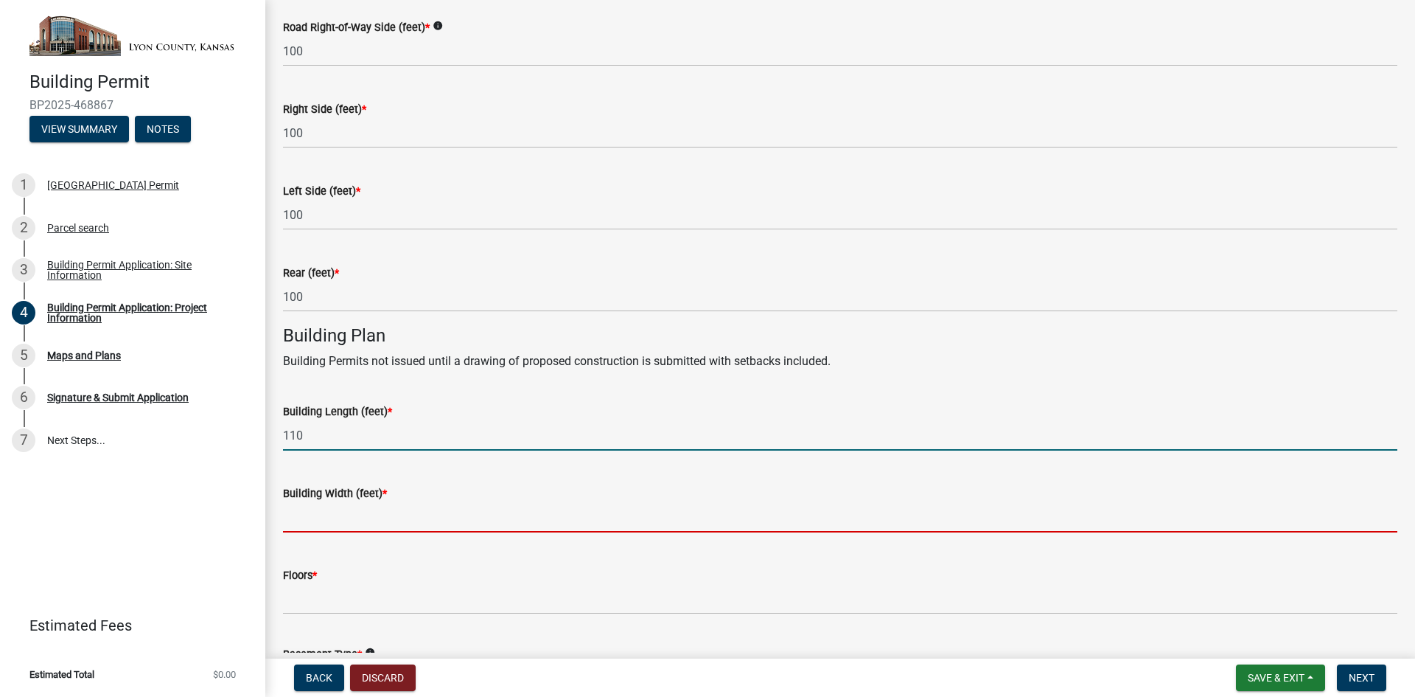
click at [391, 517] on input "text" at bounding box center [840, 517] width 1114 height 30
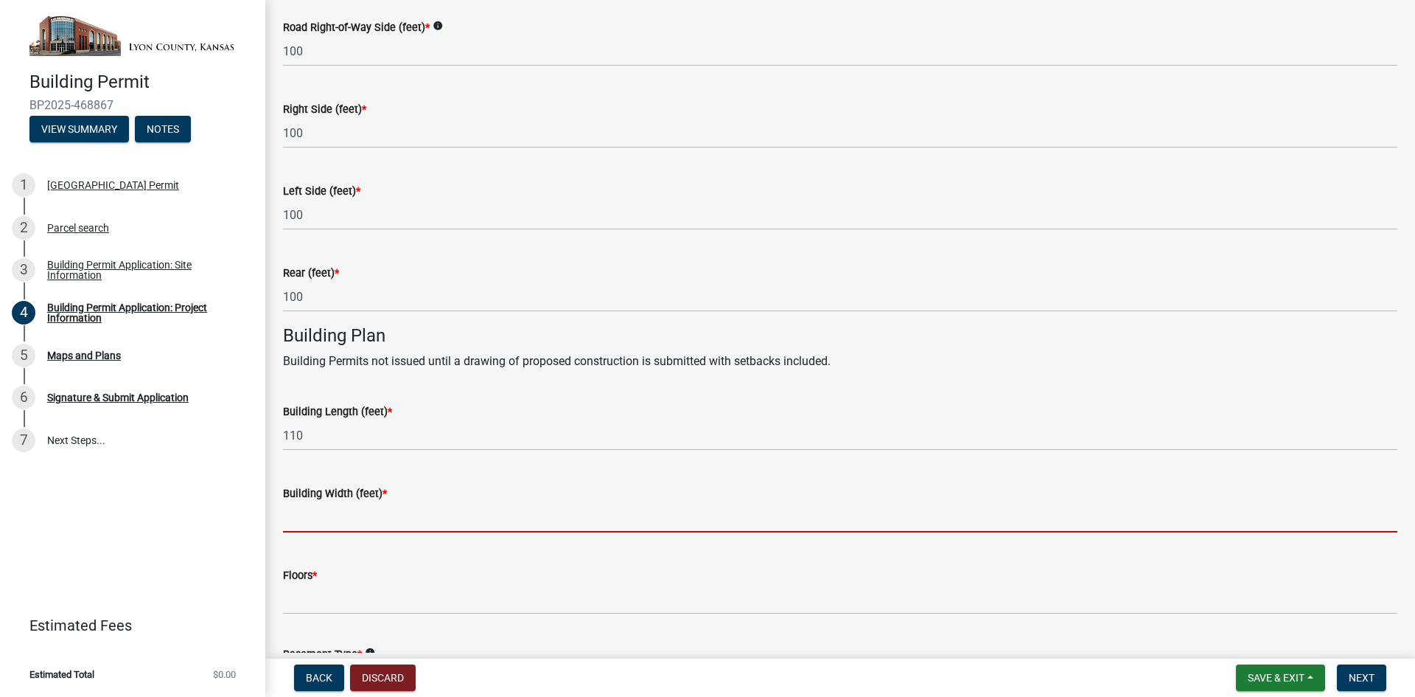
type input "80"
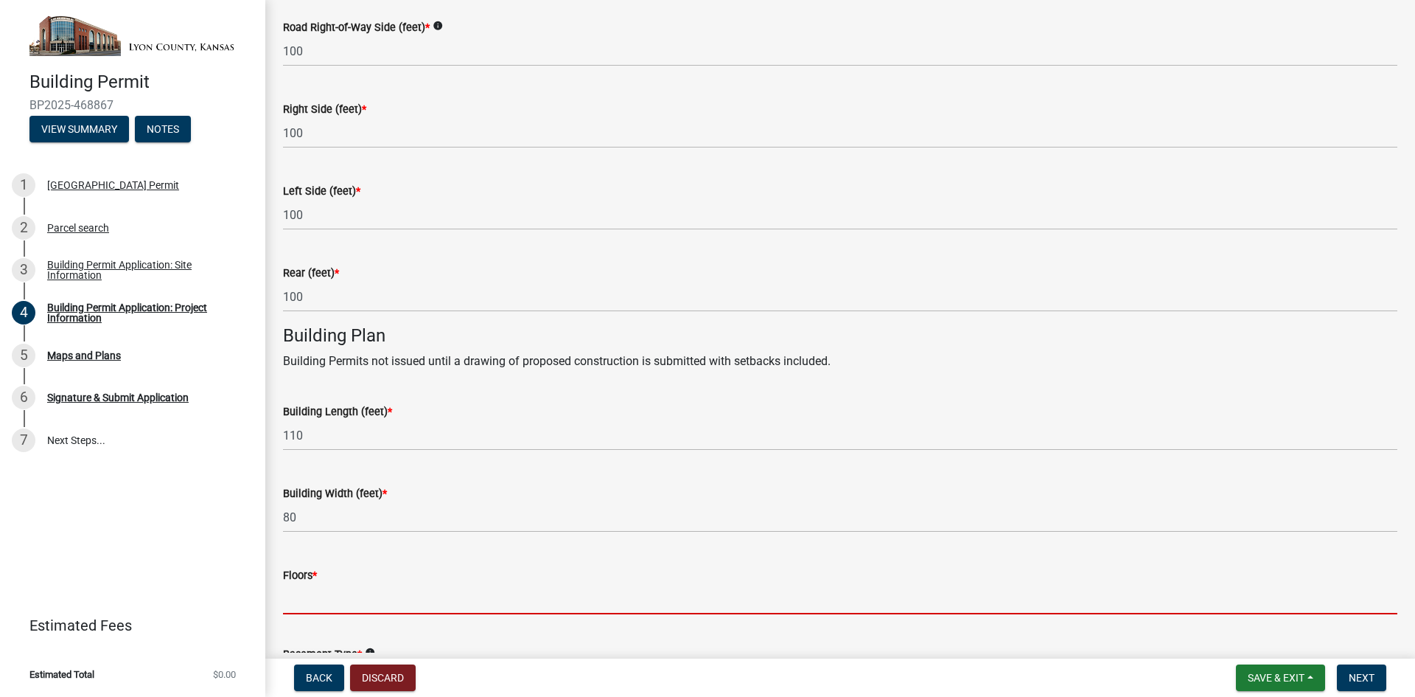
click at [388, 603] on input "text" at bounding box center [840, 599] width 1114 height 30
type input "1"
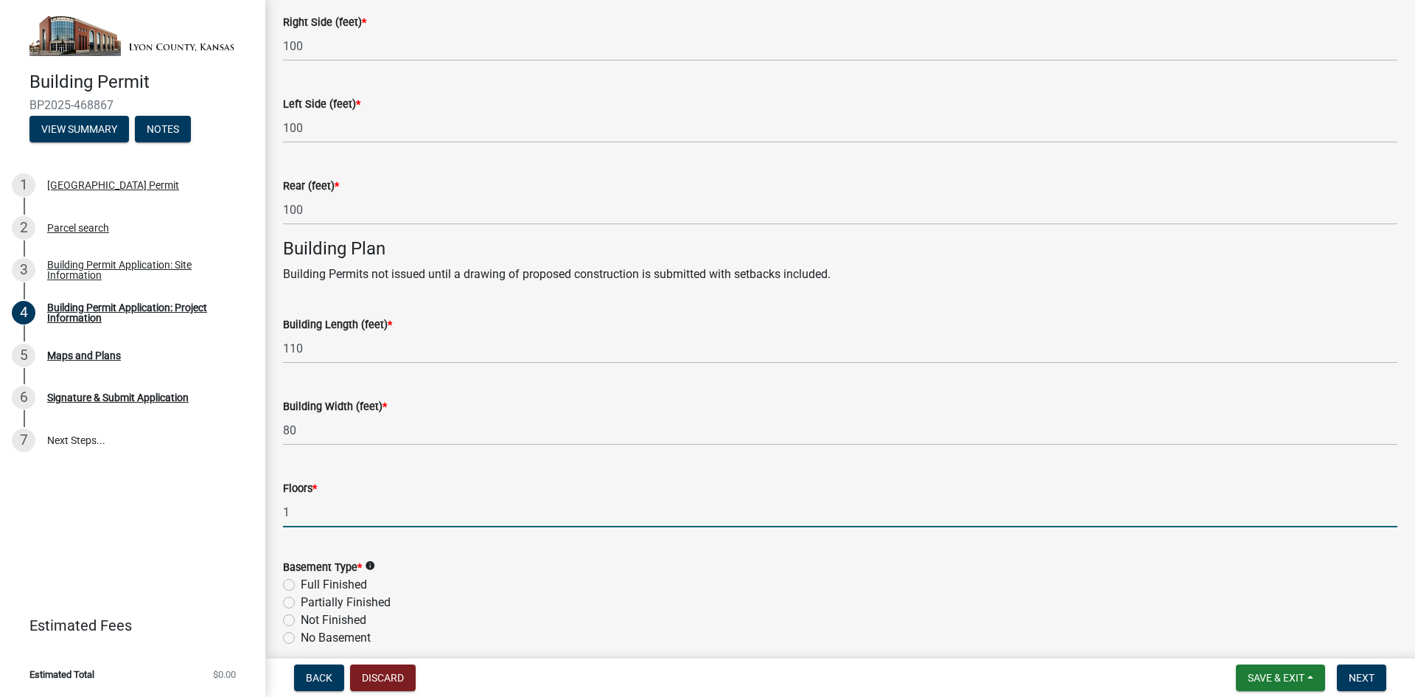
scroll to position [884, 0]
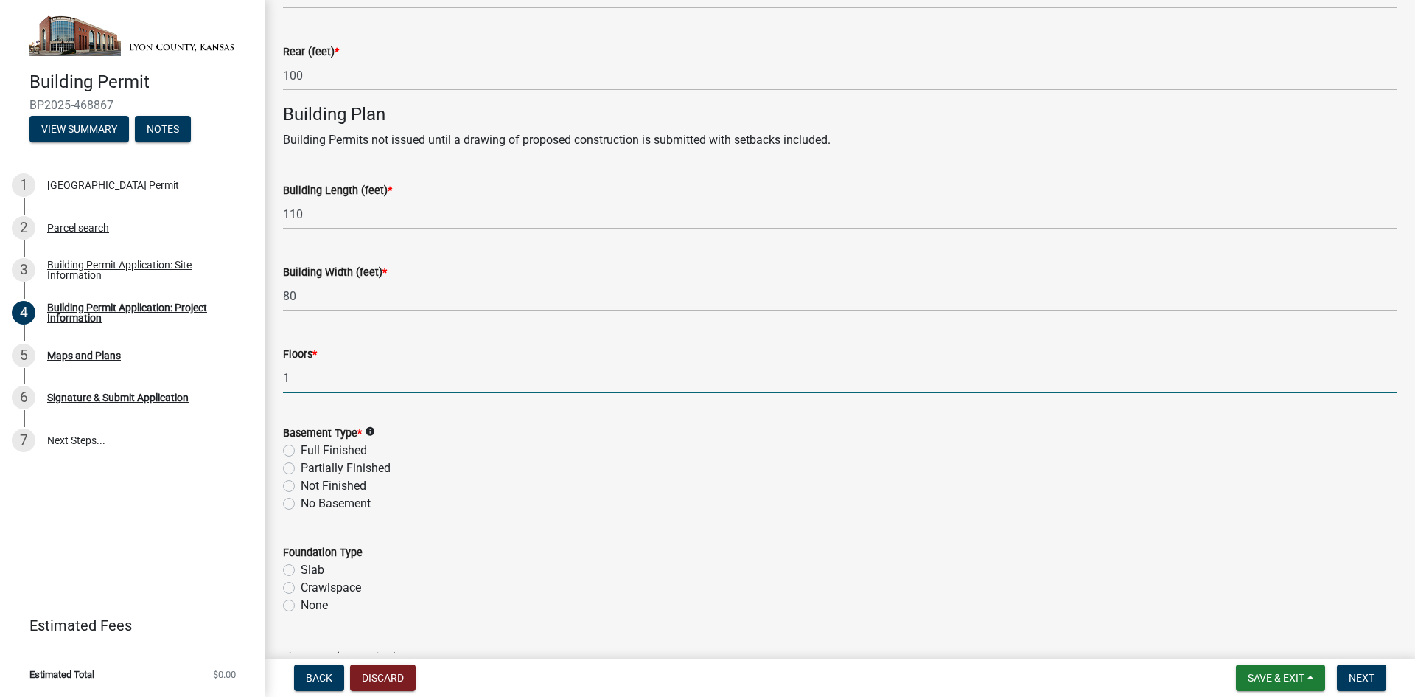
click at [301, 503] on label "No Basement" at bounding box center [336, 504] width 70 height 18
click at [301, 503] on input "No Basement" at bounding box center [306, 500] width 10 height 10
radio input "true"
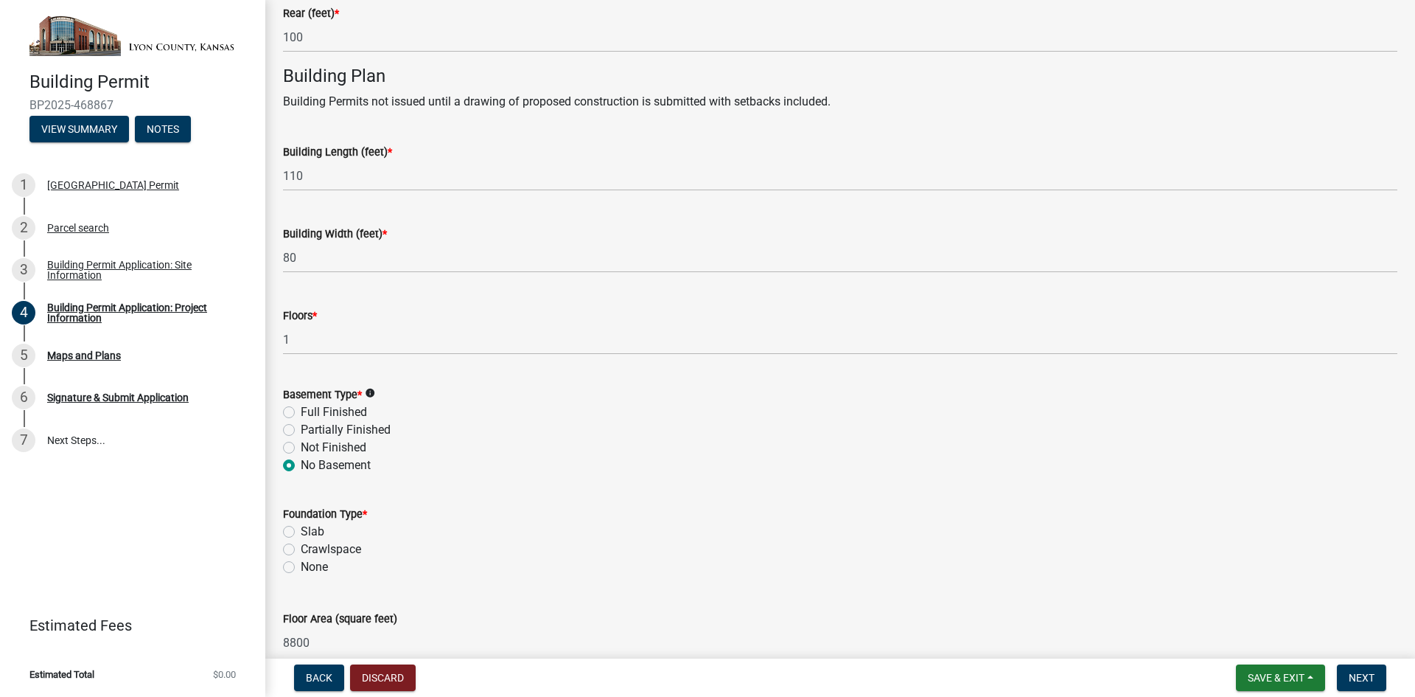
scroll to position [999, 0]
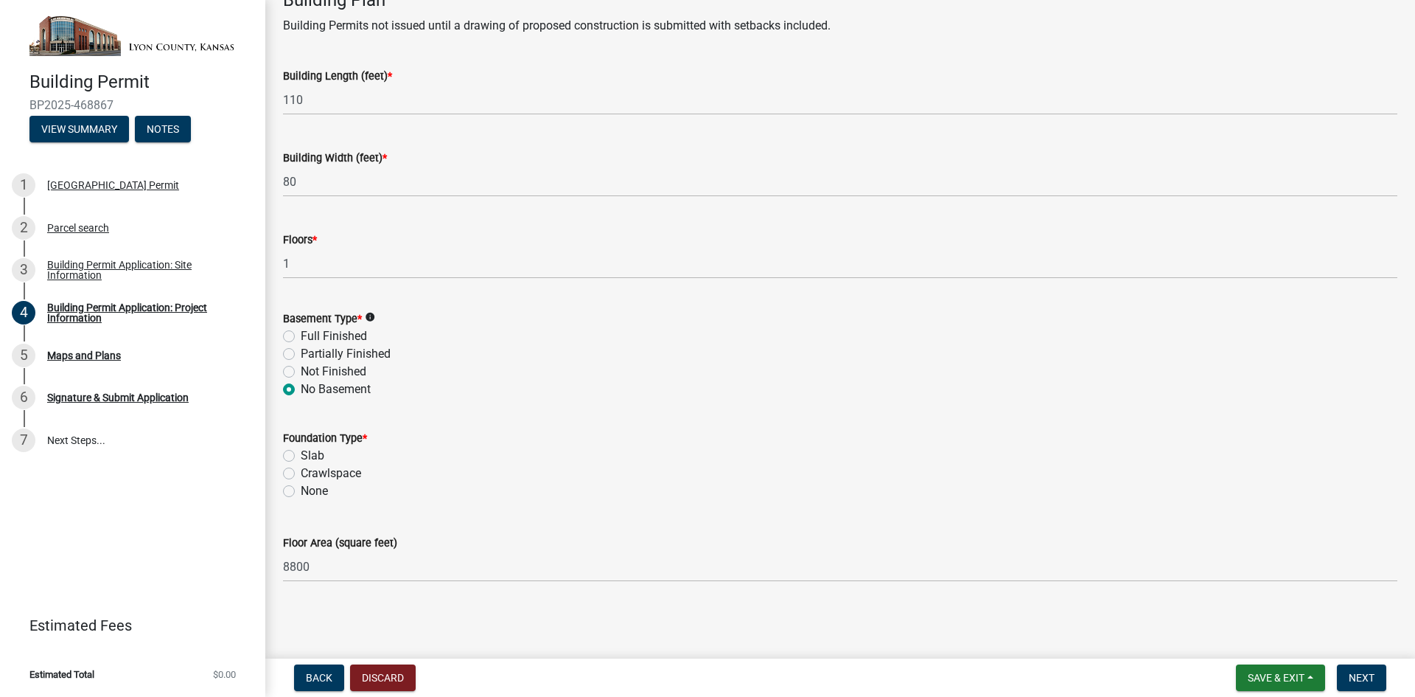
drag, startPoint x: 290, startPoint y: 455, endPoint x: 364, endPoint y: 470, distance: 76.0
click at [301, 456] on label "Slab" at bounding box center [313, 456] width 24 height 18
click at [301, 456] on input "Slab" at bounding box center [306, 452] width 10 height 10
radio input "true"
click at [1364, 674] on span "Next" at bounding box center [1362, 677] width 26 height 12
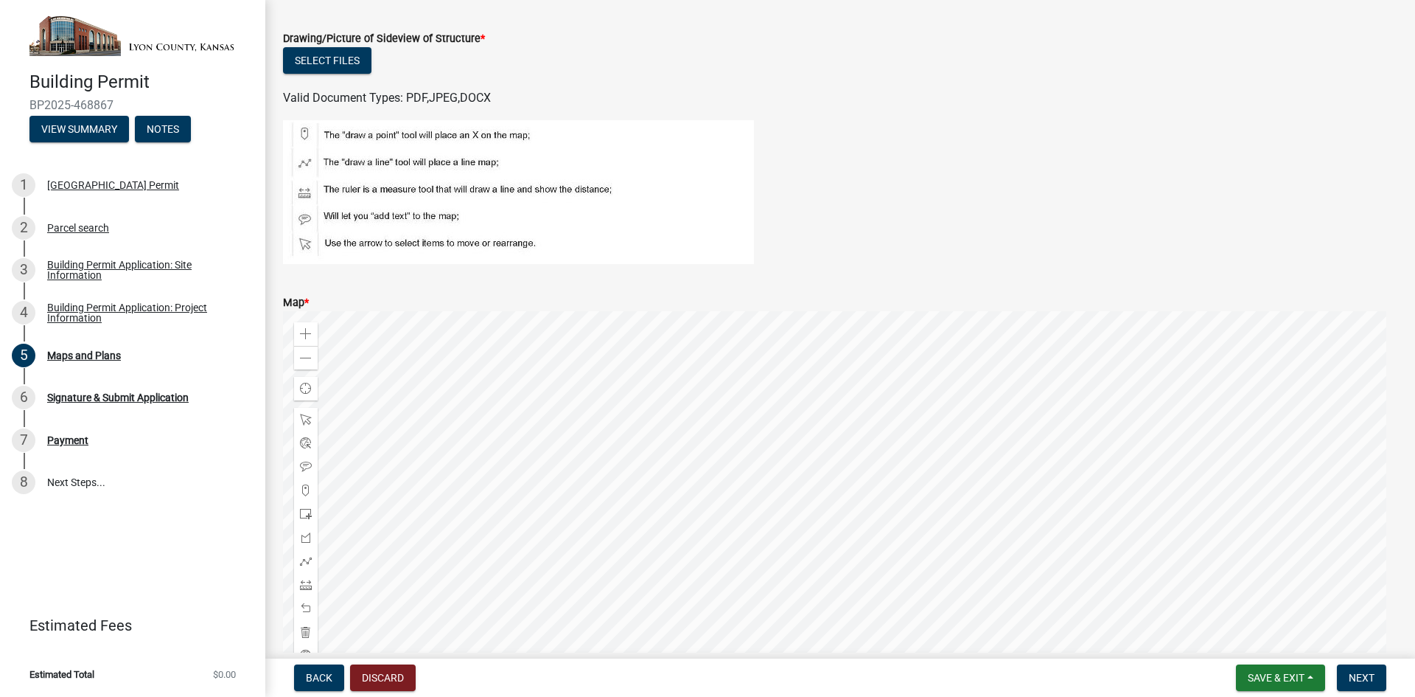
scroll to position [312, 0]
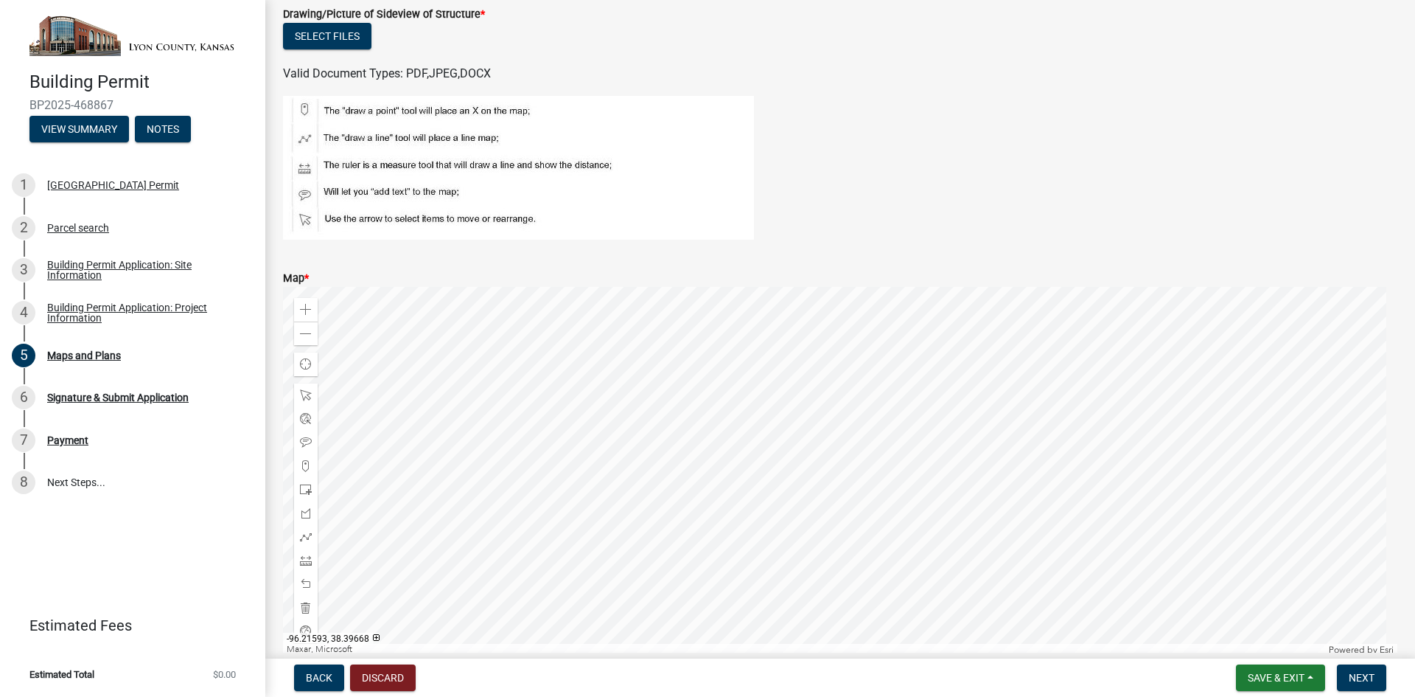
click at [1086, 481] on div at bounding box center [840, 471] width 1114 height 369
click at [1297, 677] on span "Save & Exit" at bounding box center [1276, 677] width 57 height 12
click at [1259, 641] on button "Save & Exit" at bounding box center [1266, 638] width 118 height 35
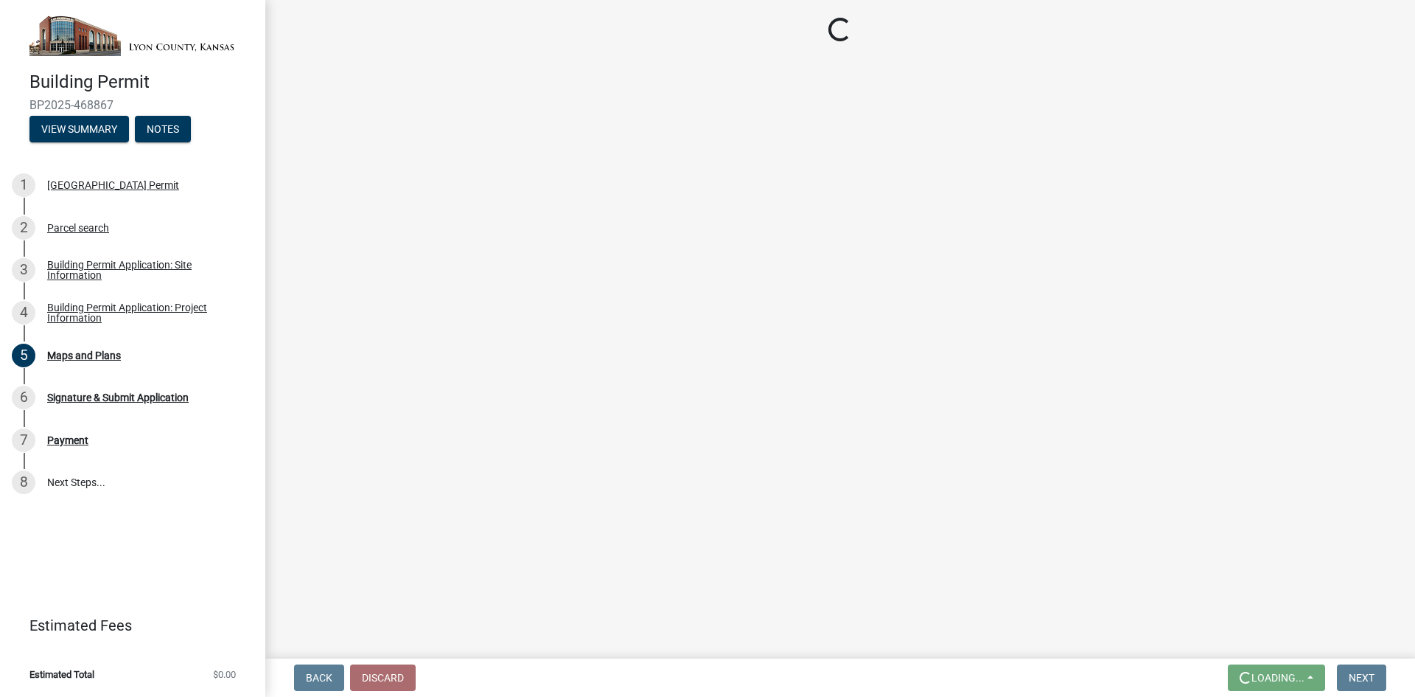
scroll to position [0, 0]
